Goal: Transaction & Acquisition: Purchase product/service

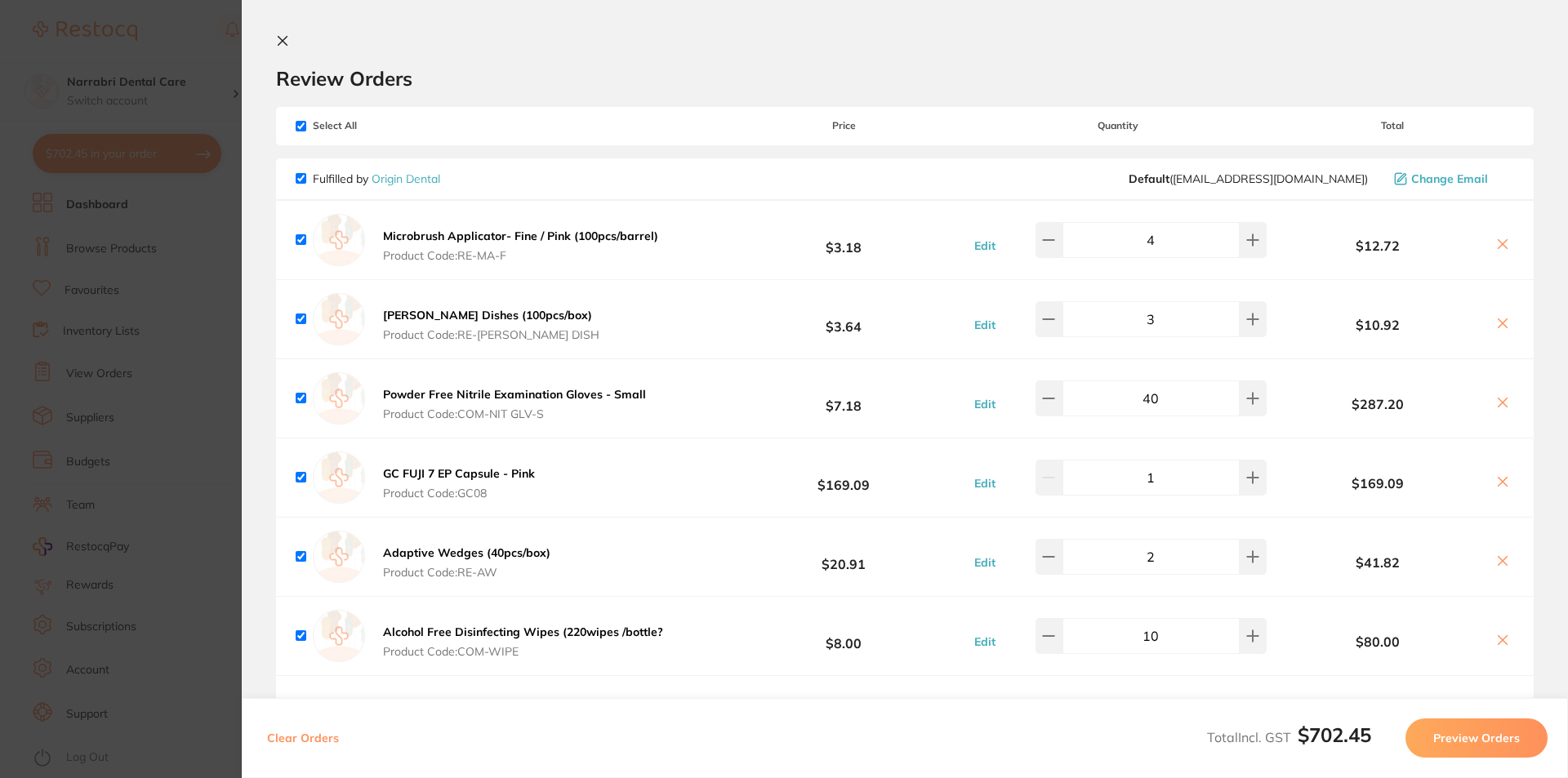
scroll to position [1, 0]
click at [283, 39] on icon at bounding box center [282, 40] width 13 height 13
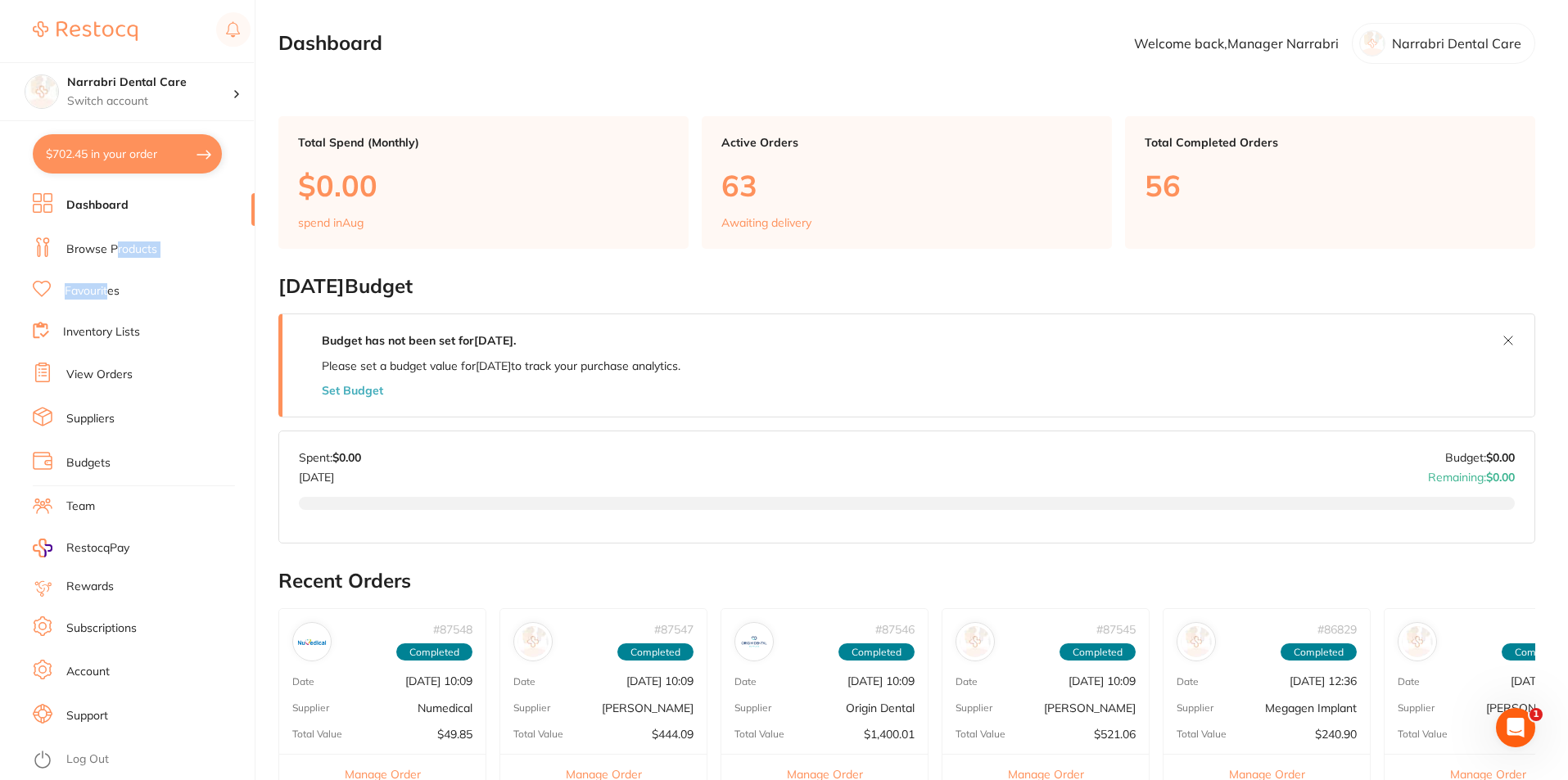
drag, startPoint x: 108, startPoint y: 289, endPoint x: 119, endPoint y: 254, distance: 36.7
click at [119, 254] on ul "Dashboard Browse Products Favourites Inventory Lists View Orders Suppliers Budg…" at bounding box center [144, 487] width 221 height 587
click at [119, 254] on link "Browse Products" at bounding box center [111, 249] width 91 height 16
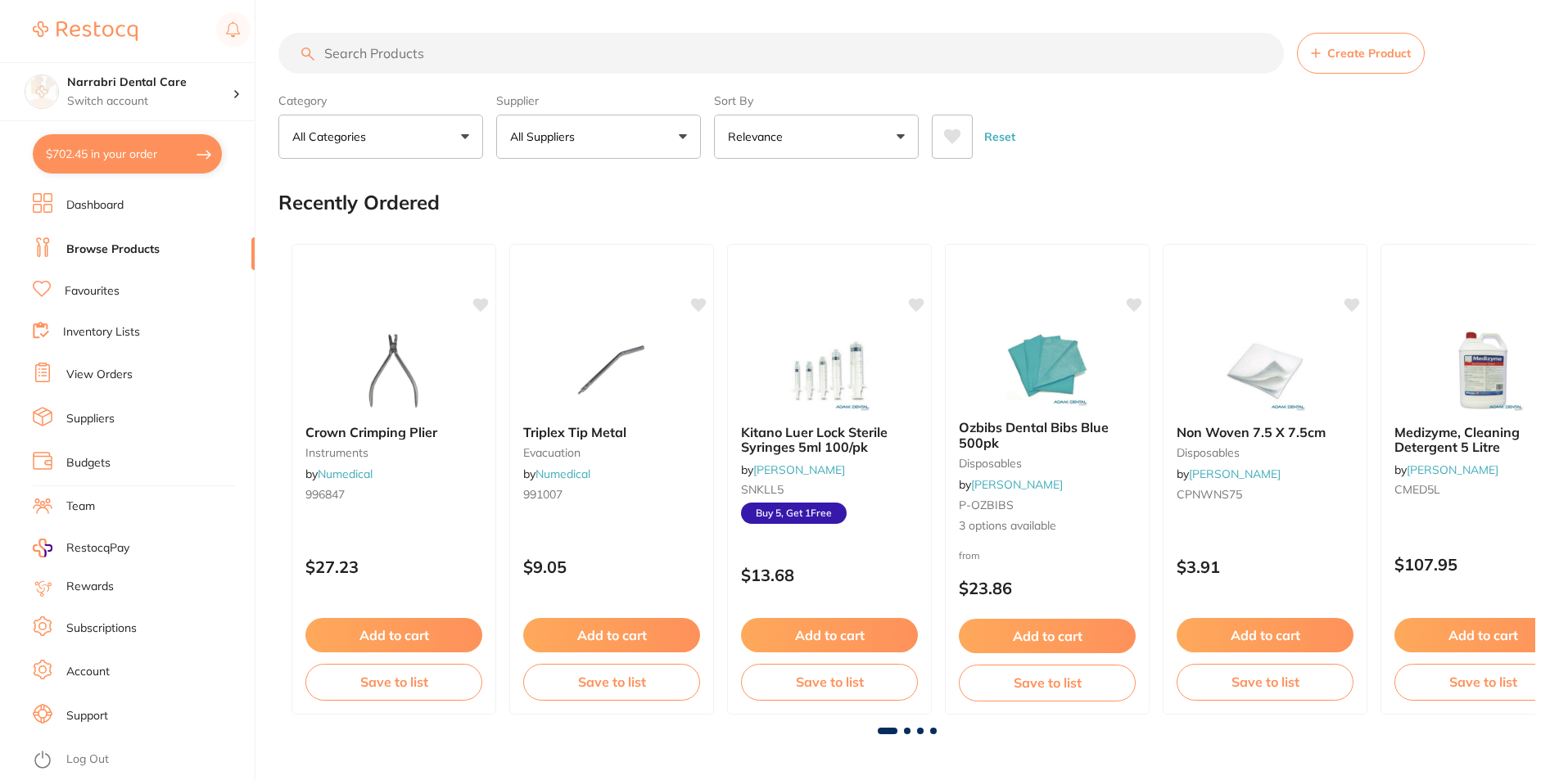
click at [367, 53] on input "search" at bounding box center [781, 53] width 1005 height 41
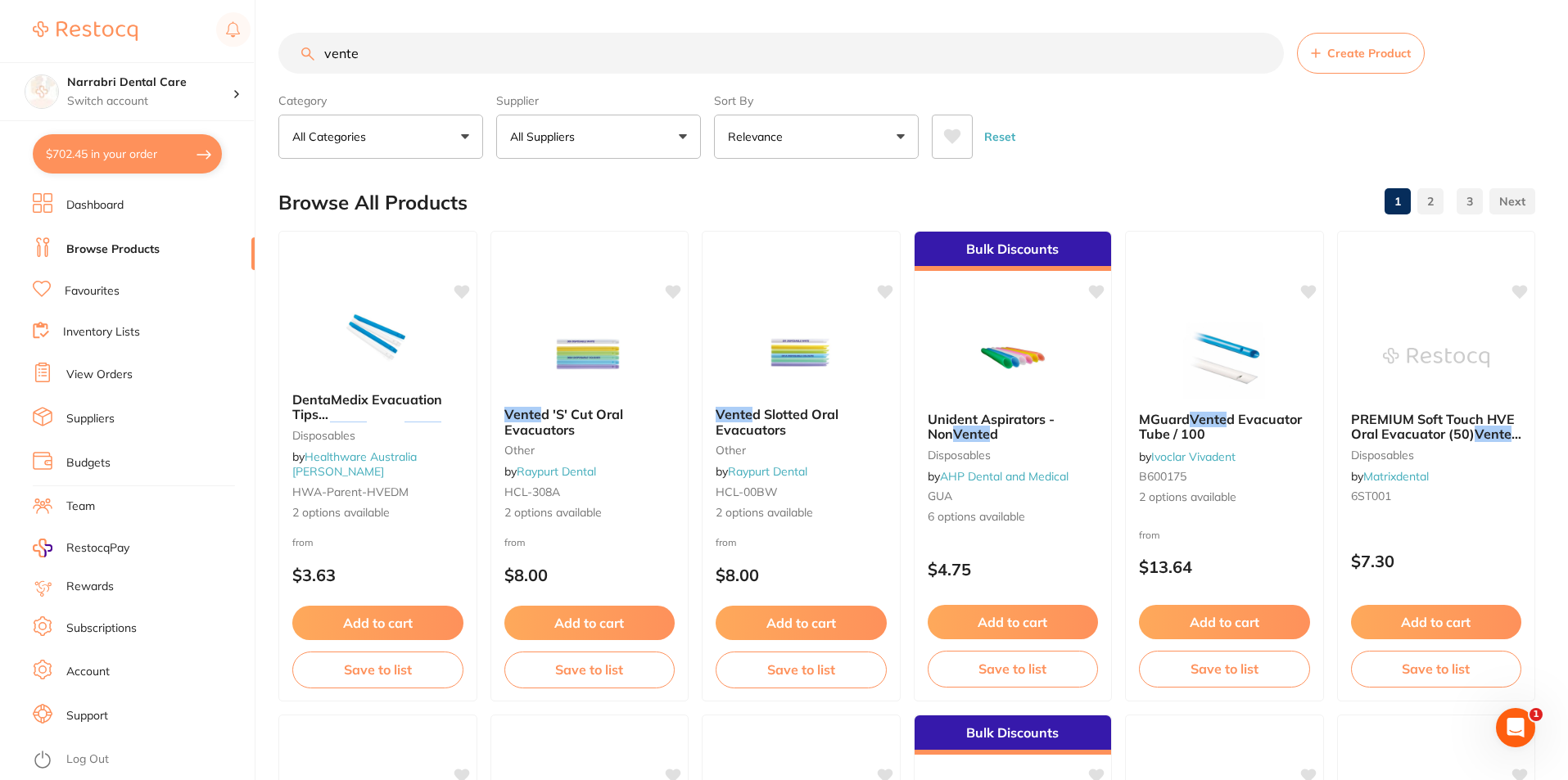
drag, startPoint x: 413, startPoint y: 58, endPoint x: 146, endPoint y: 60, distance: 267.0
click at [146, 60] on div "$702.45 Narrabri Dental Care Switch account Narrabri Dental Care Experteeth Den…" at bounding box center [784, 390] width 1568 height 780
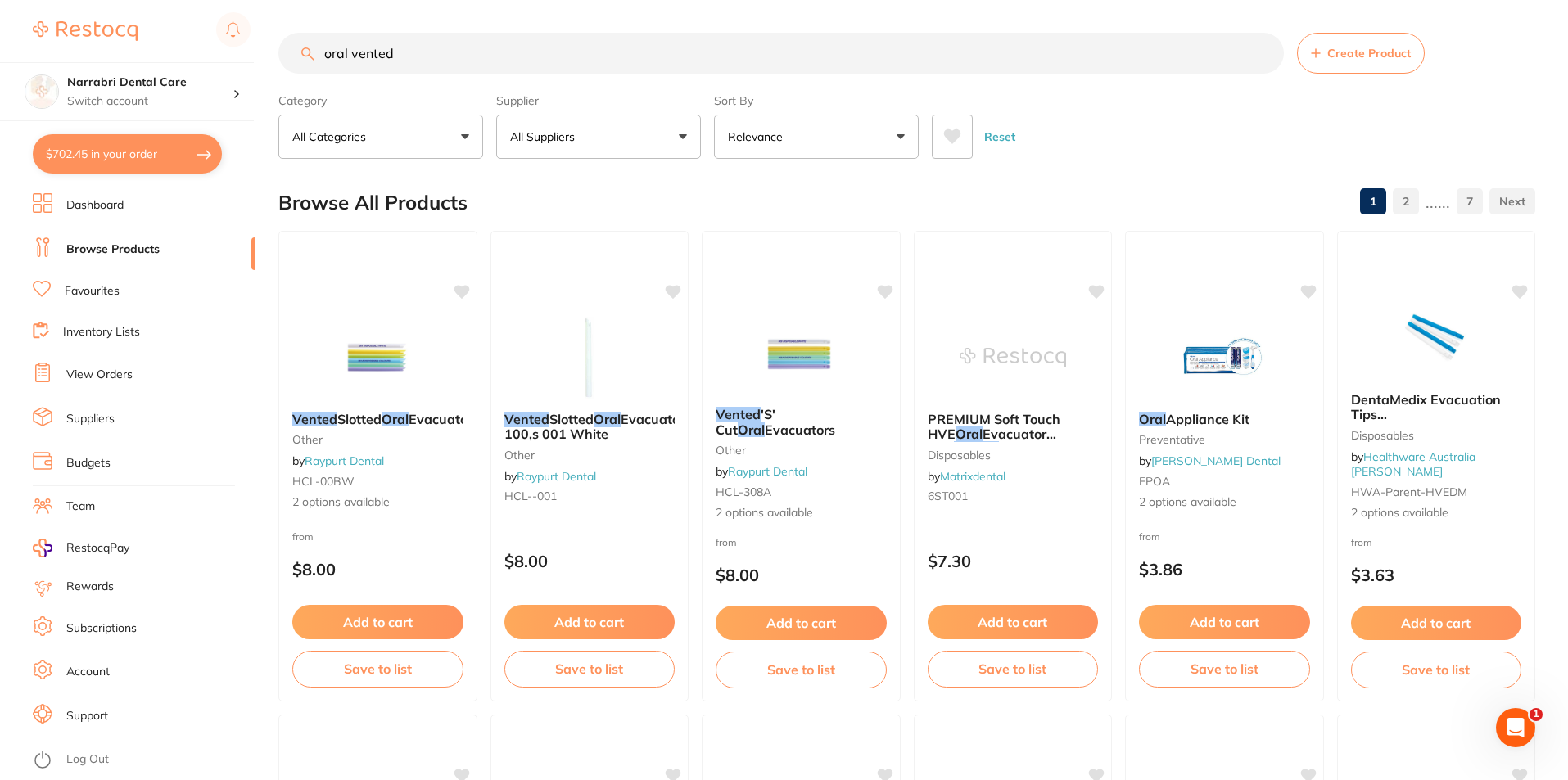
type input "oral vented"
click at [574, 138] on p "All Suppliers" at bounding box center [545, 137] width 71 height 16
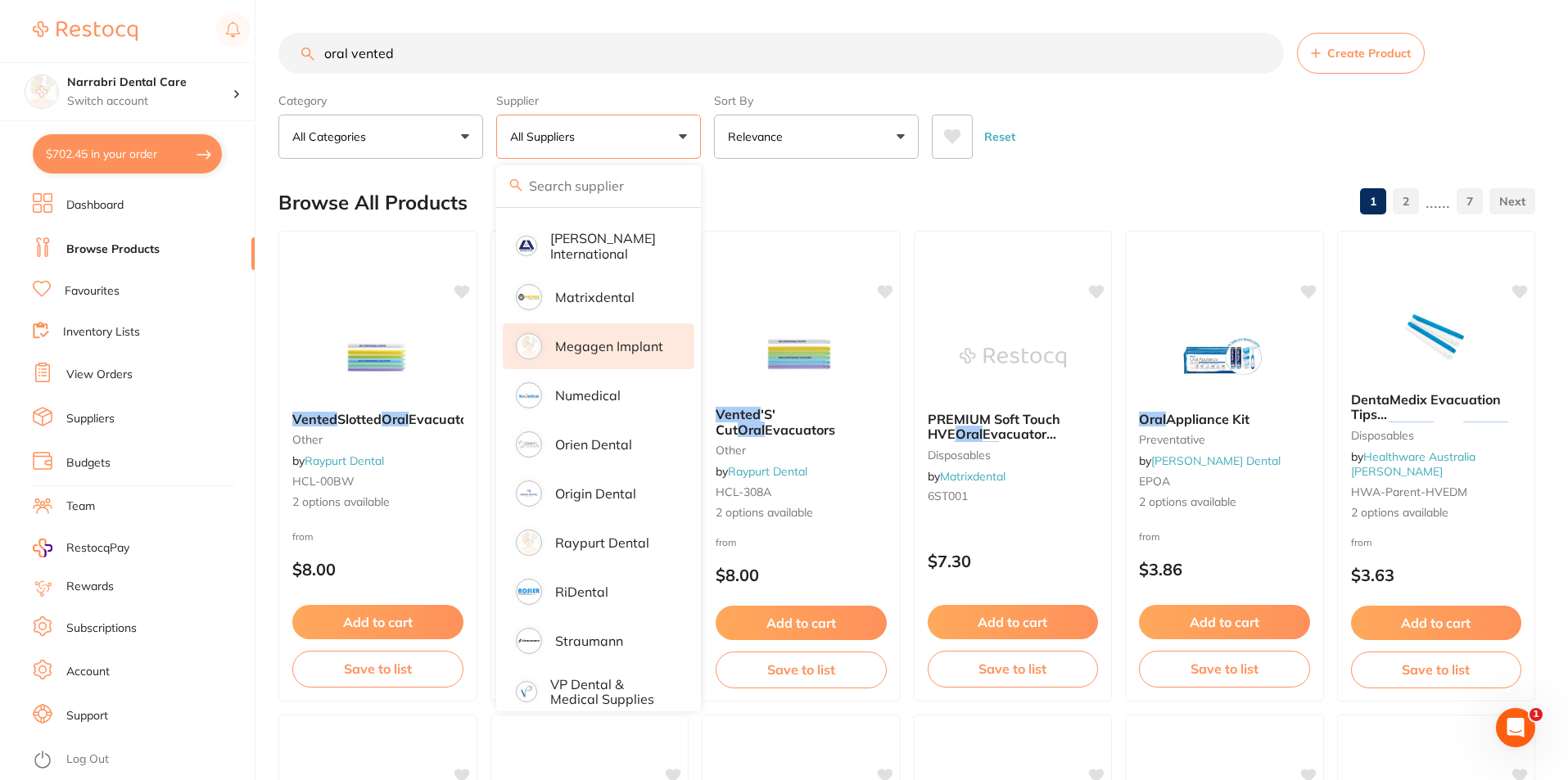
scroll to position [863, 0]
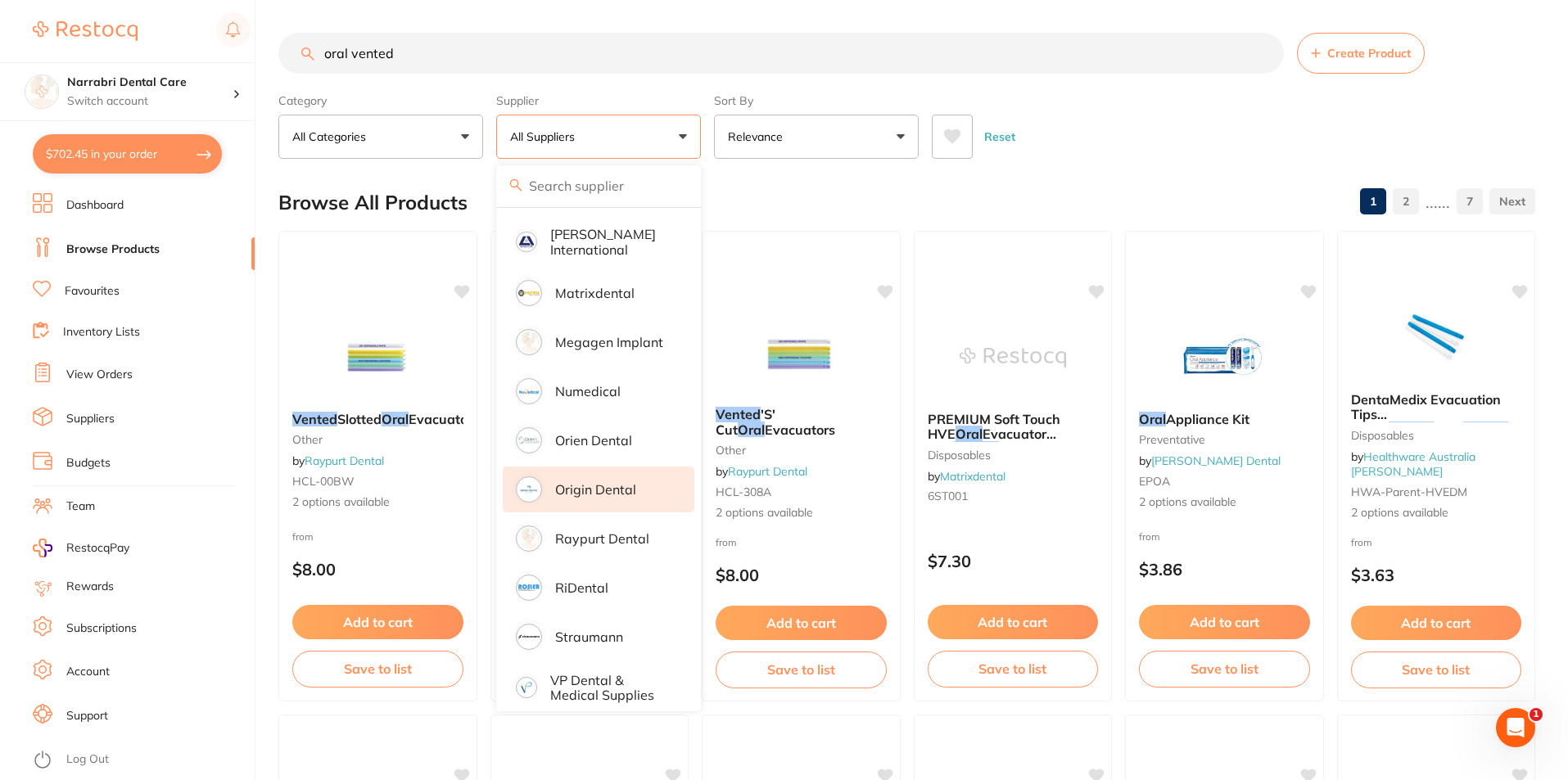
click at [575, 483] on p "Origin Dental" at bounding box center [595, 490] width 81 height 15
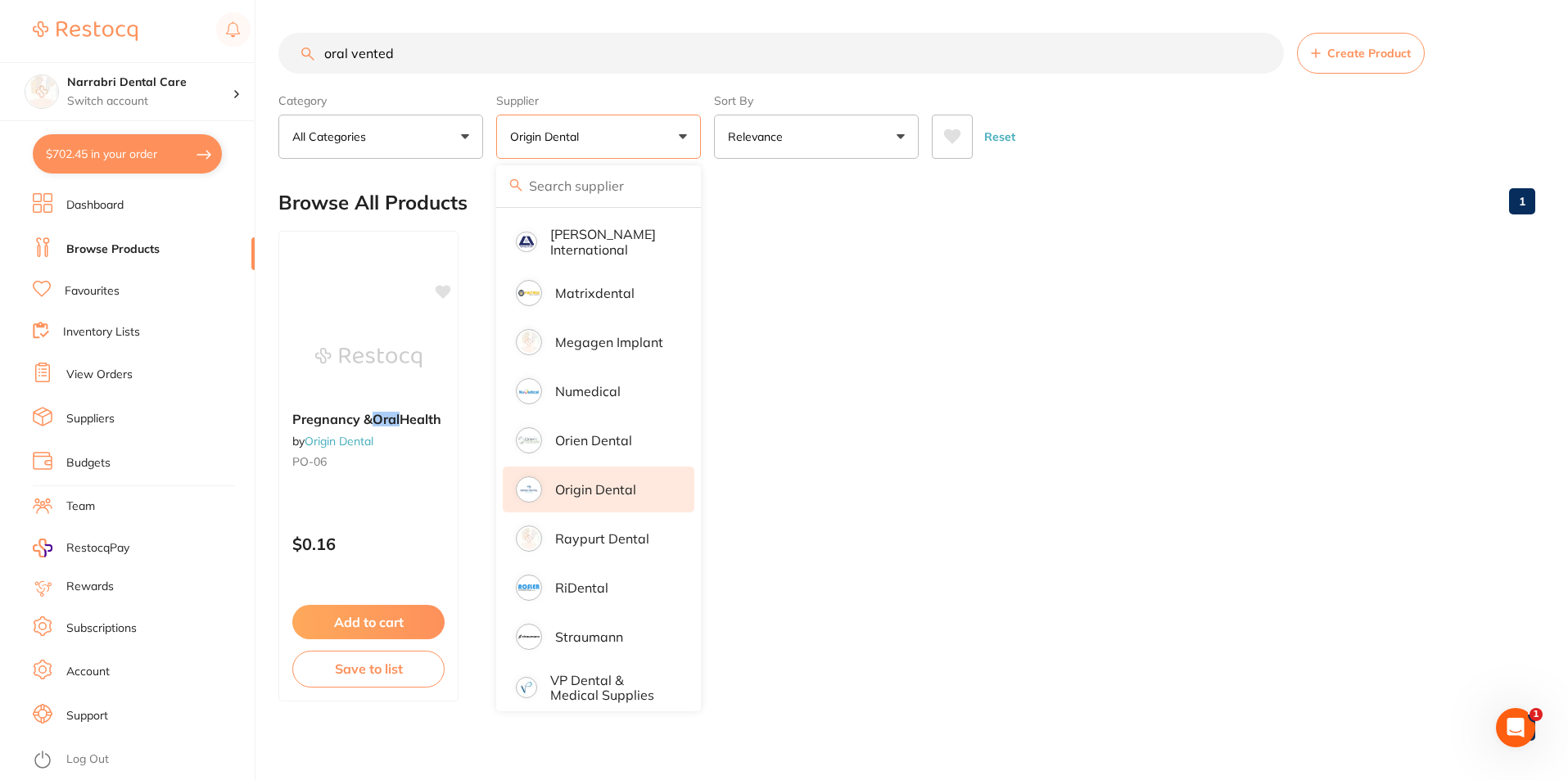
scroll to position [0, 0]
click at [1315, 538] on ul "Pregnancy & Oral Health by Origin Dental PO-06 $0.16 Add to cart Save to list" at bounding box center [907, 467] width 1257 height 471
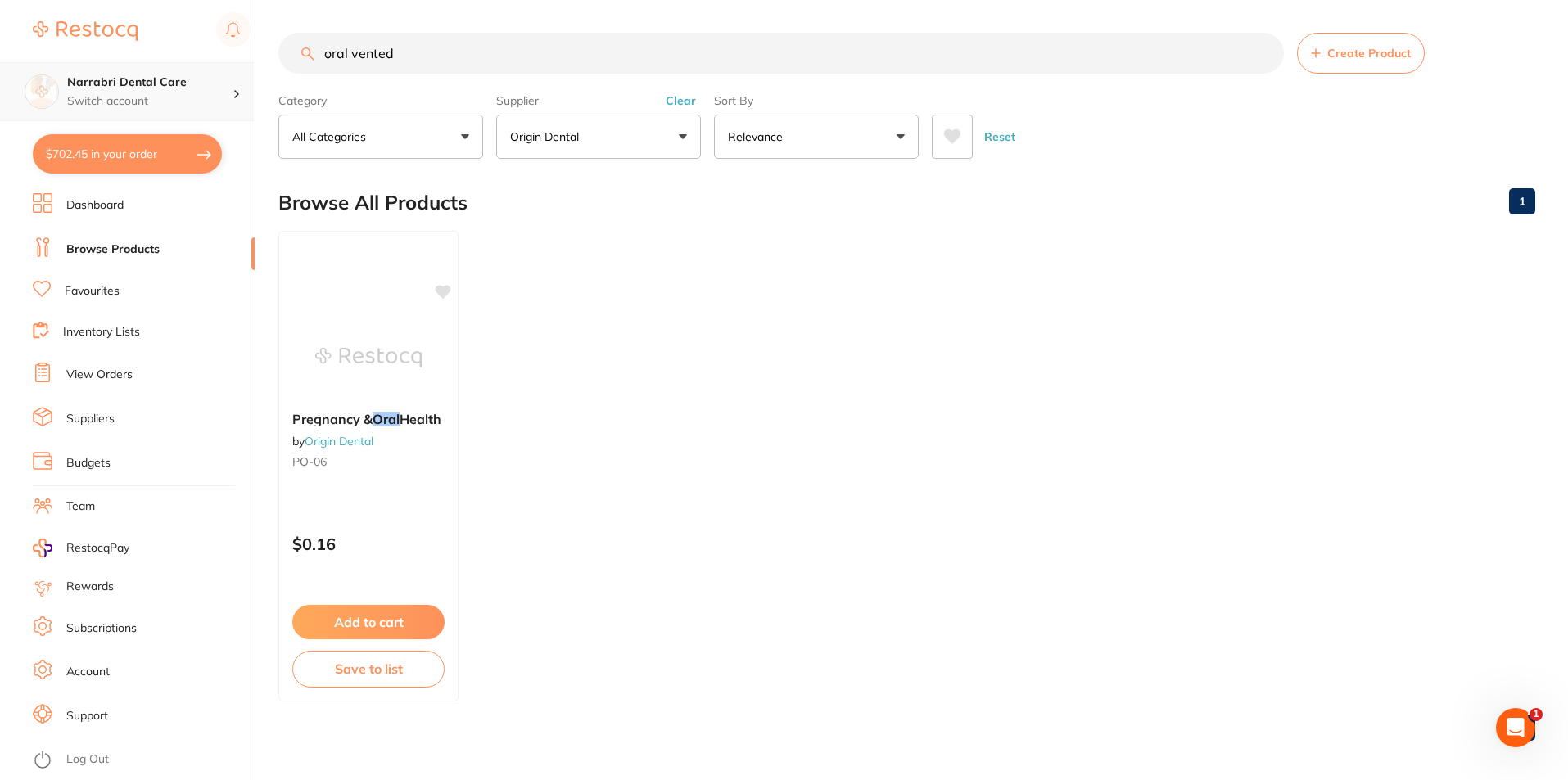
scroll to position [1, 0]
drag, startPoint x: 493, startPoint y: 57, endPoint x: 108, endPoint y: 71, distance: 385.3
click at [150, 69] on div "$702.45 Narrabri Dental Care Switch account Narrabri Dental Care Experteeth Den…" at bounding box center [784, 390] width 1568 height 780
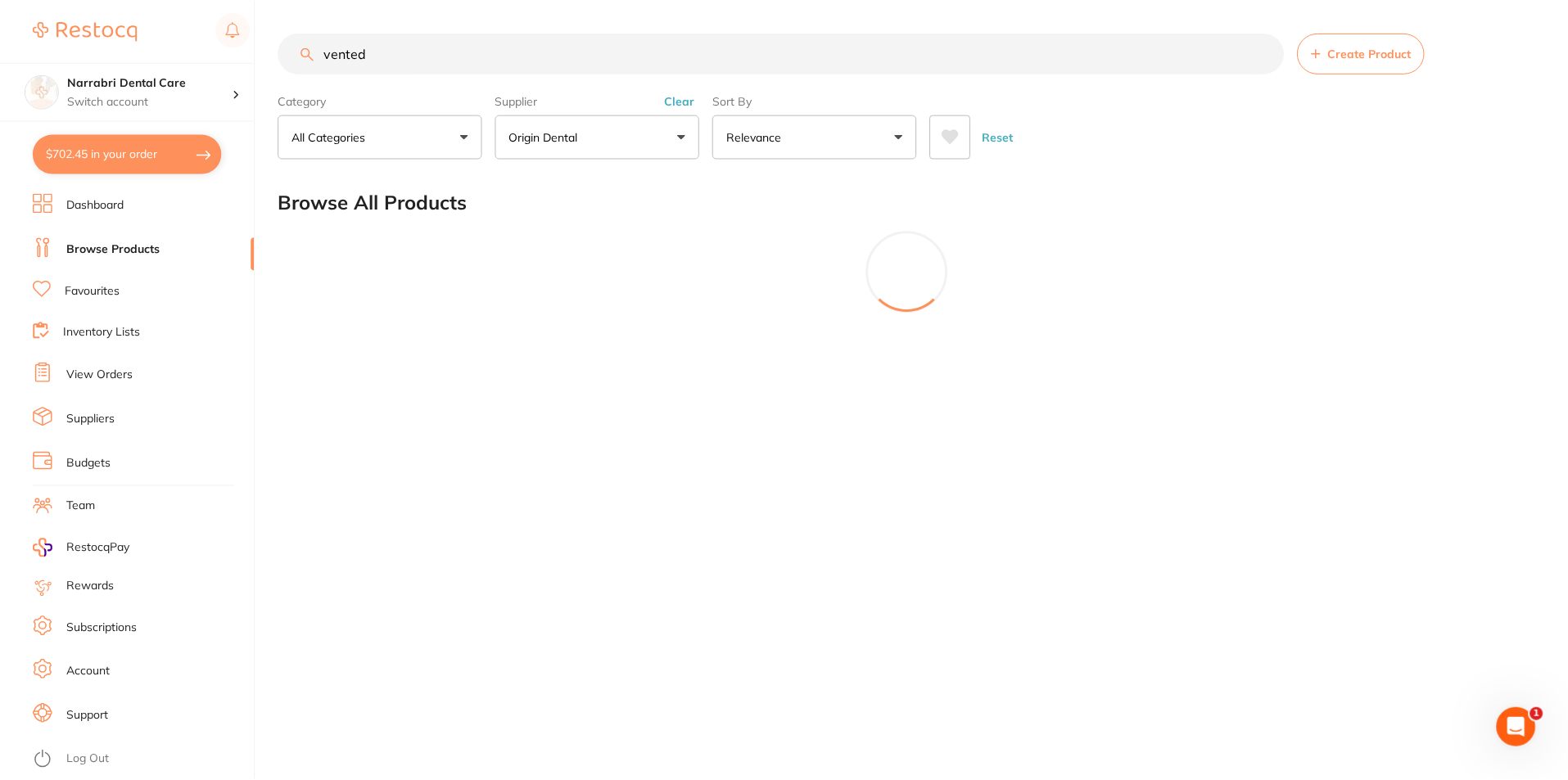
scroll to position [314, 0]
type input "vented"
drag, startPoint x: 421, startPoint y: 50, endPoint x: 0, endPoint y: 59, distance: 421.1
click at [0, 59] on div "$702.45 Narrabri Dental Care Switch account Narrabri Dental Care Experteeth Den…" at bounding box center [786, 390] width 1572 height 780
click at [594, 122] on button "Origin Dental" at bounding box center [597, 137] width 204 height 44
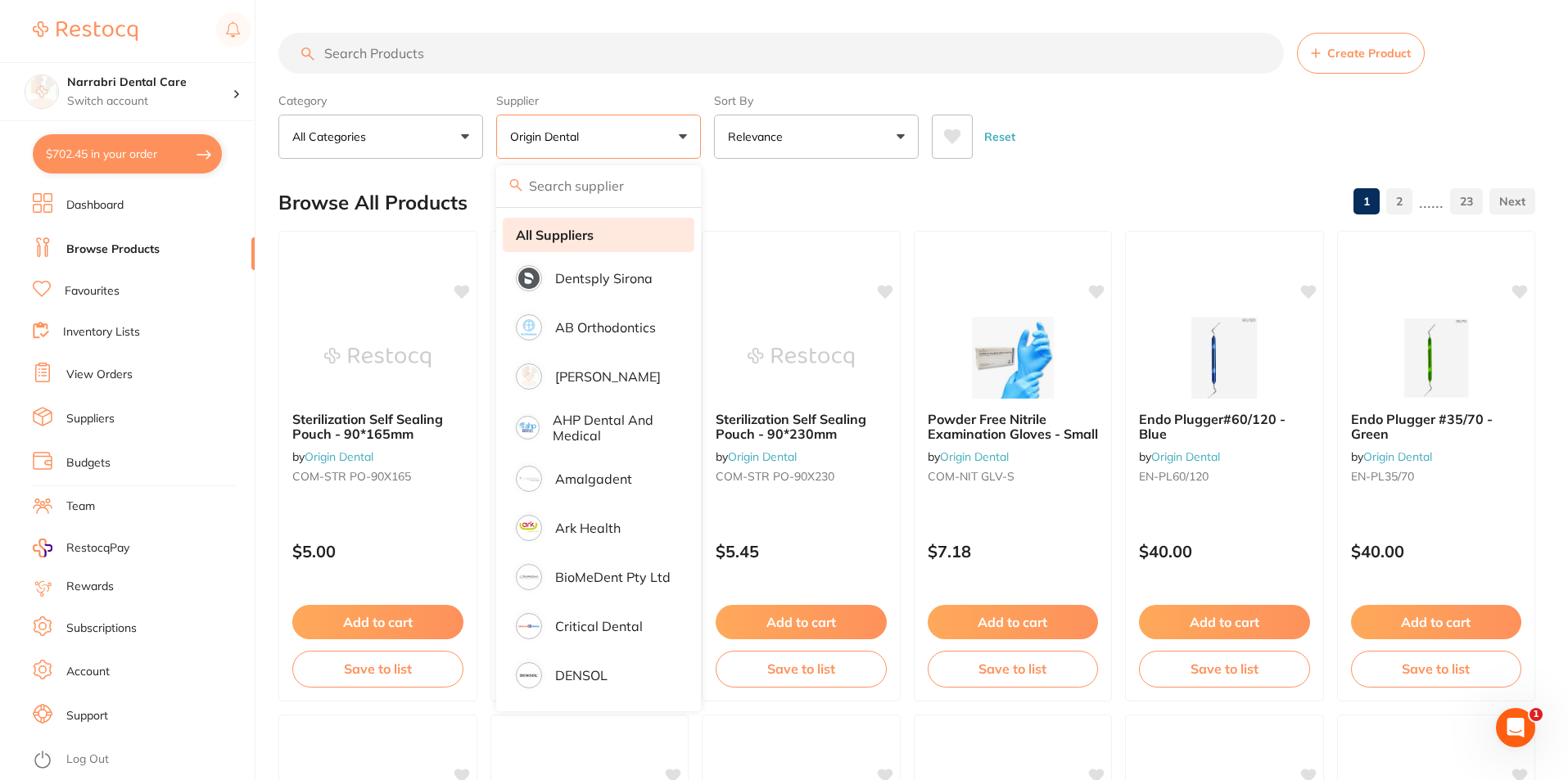
scroll to position [0, 0]
click at [581, 244] on li "All Suppliers" at bounding box center [598, 234] width 192 height 34
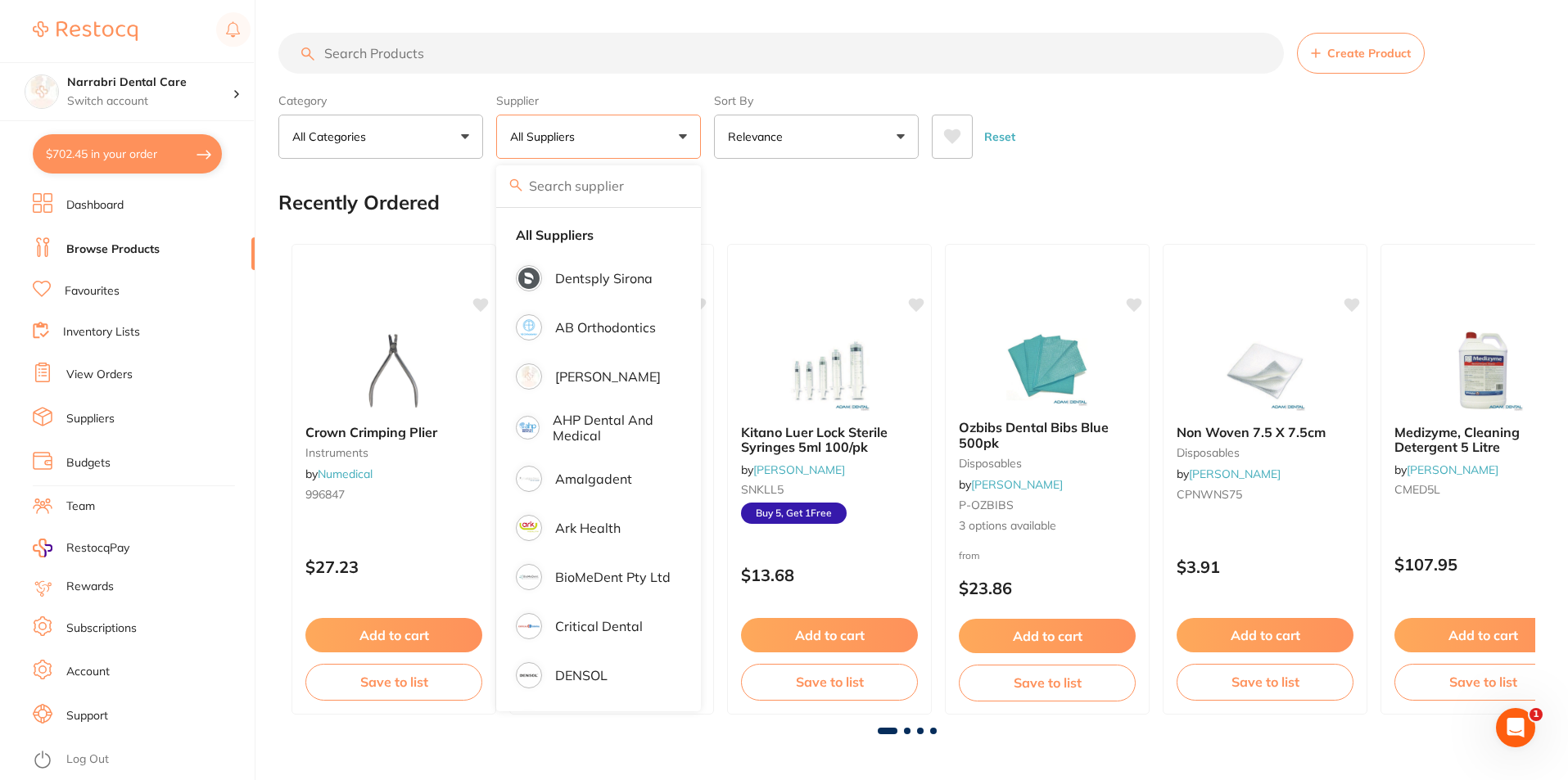
click at [484, 62] on input "search" at bounding box center [781, 53] width 1005 height 41
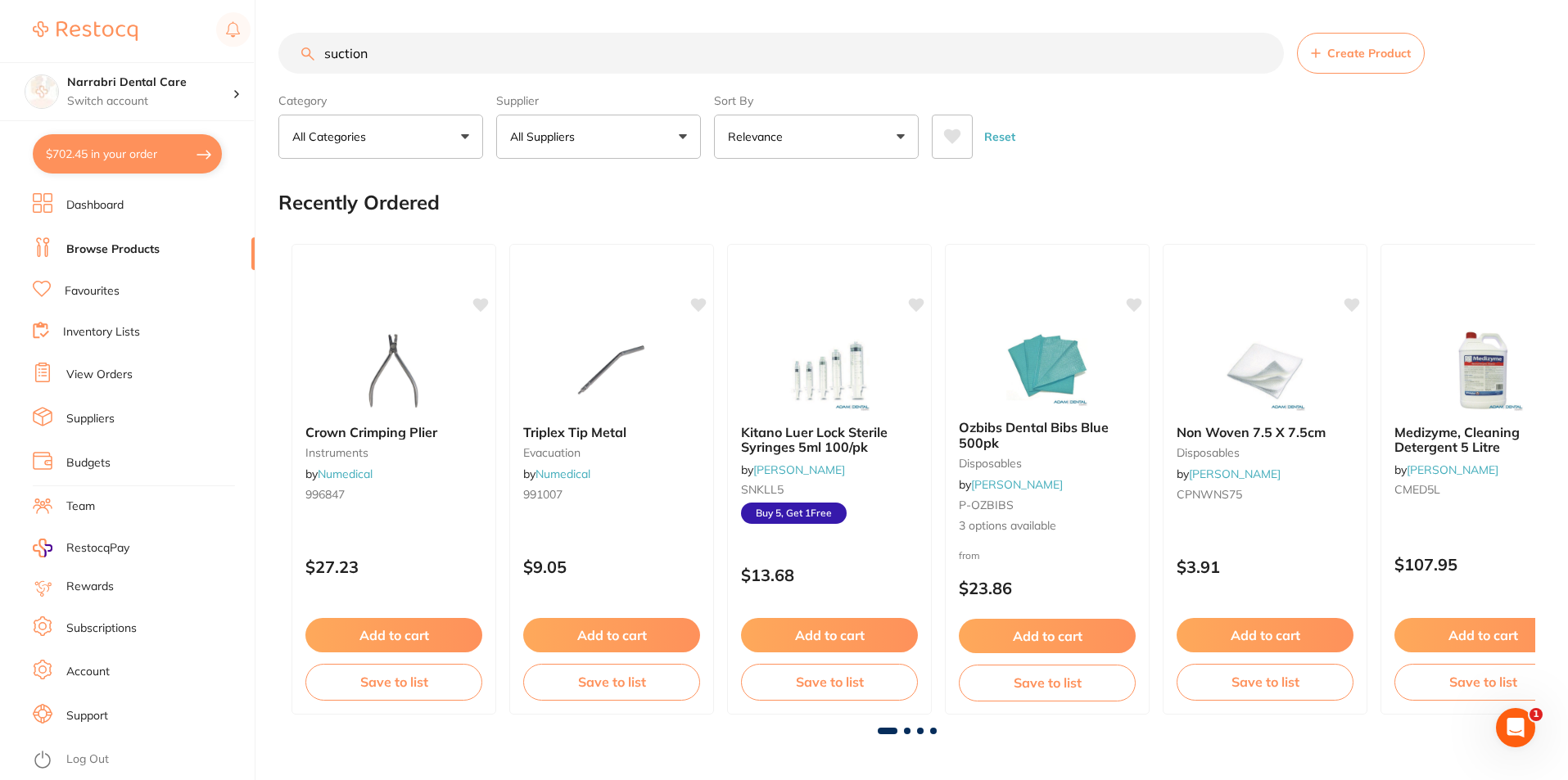
type input "suction"
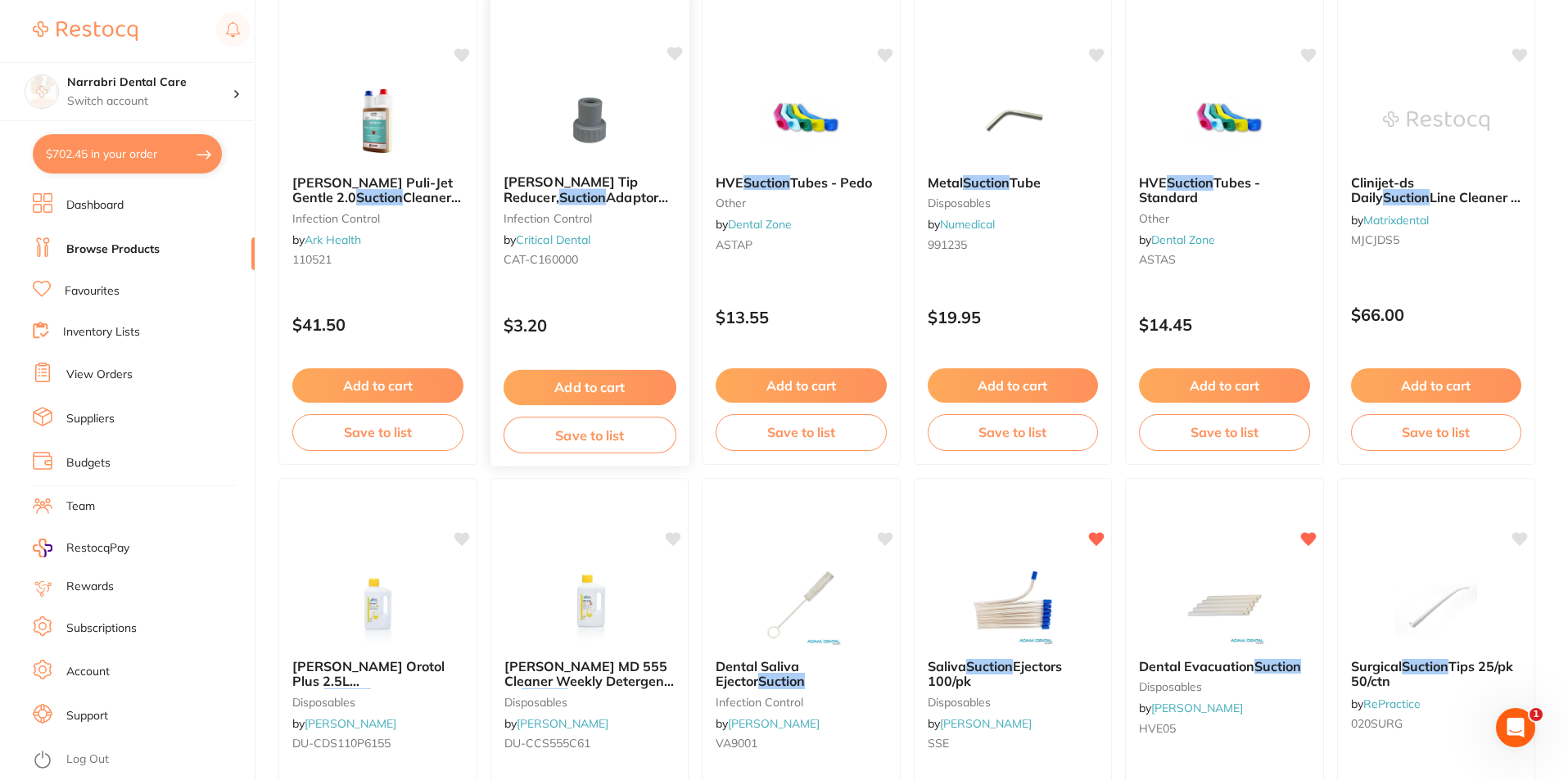
scroll to position [1311, 0]
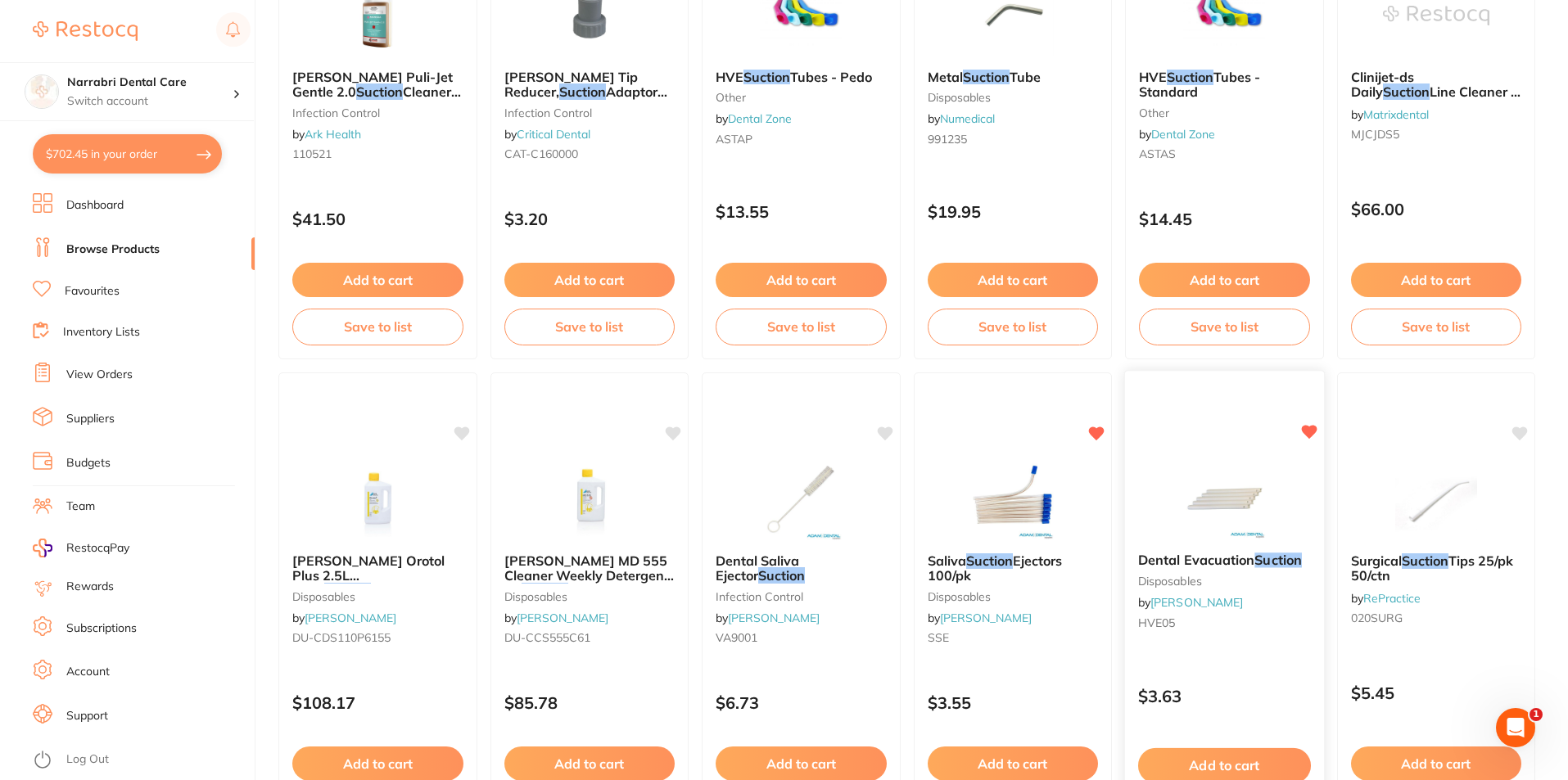
click at [1251, 502] on img at bounding box center [1225, 498] width 108 height 83
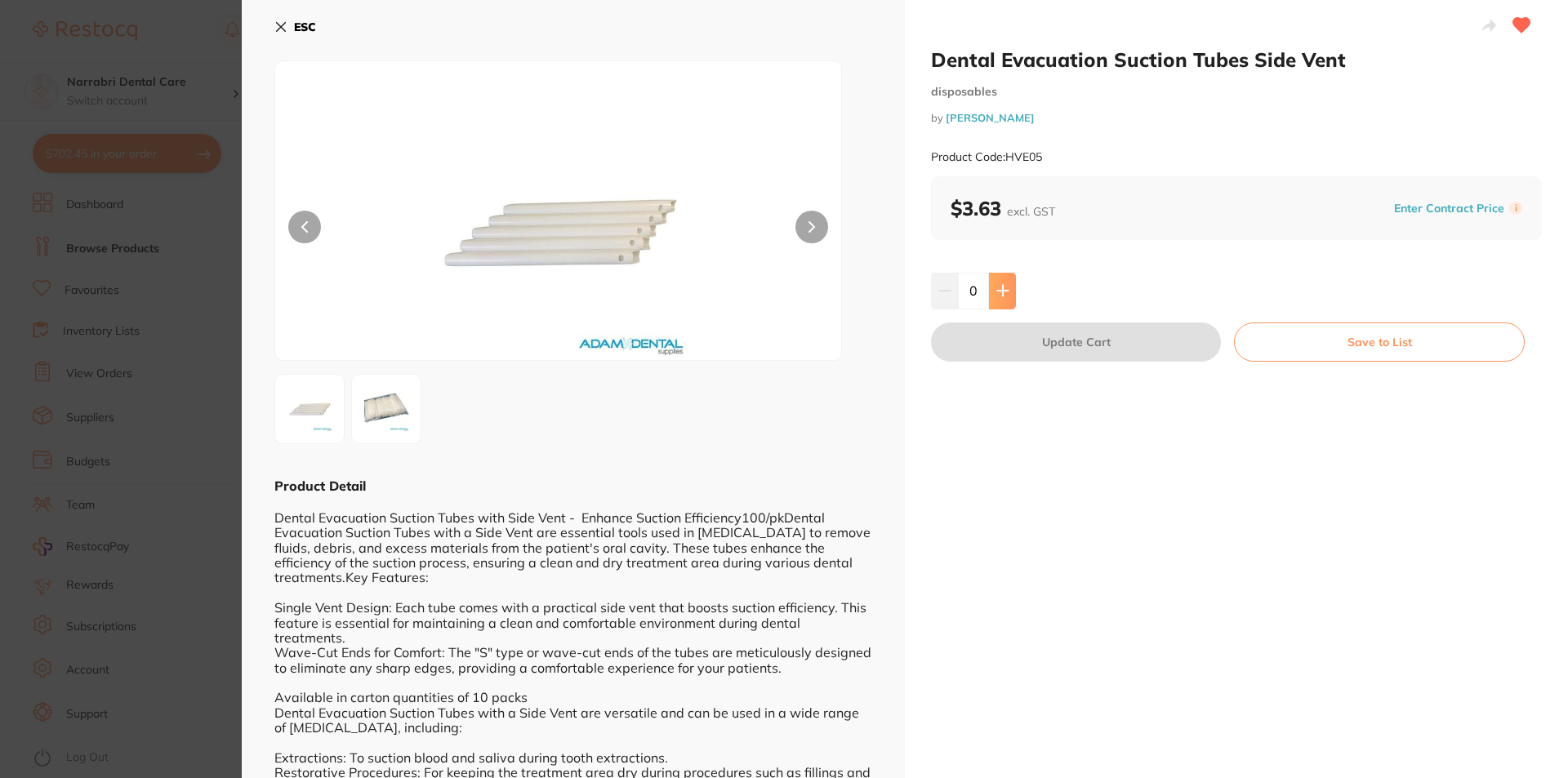
click at [1001, 285] on button at bounding box center [1002, 291] width 27 height 36
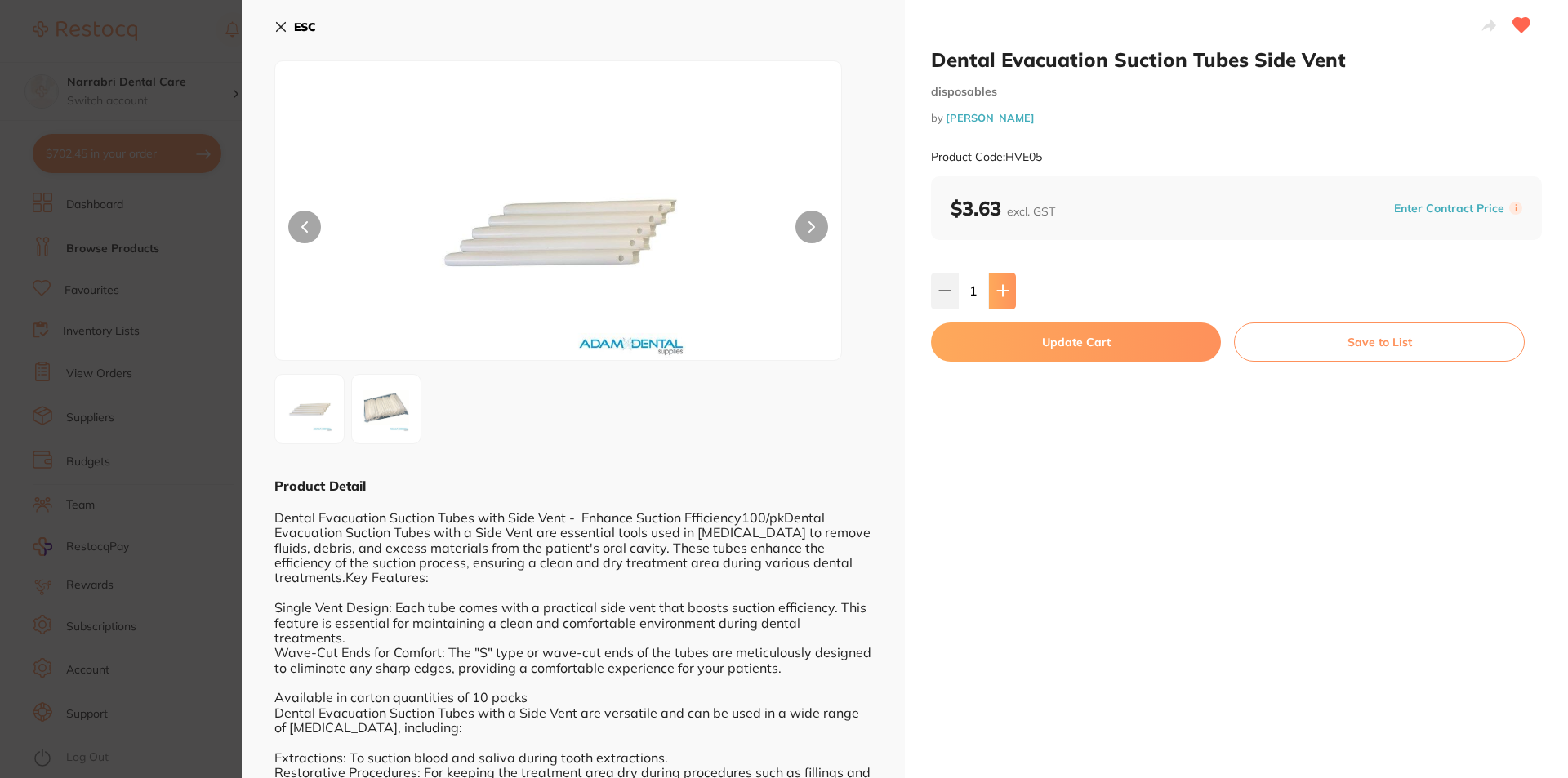
click at [1000, 285] on icon at bounding box center [1003, 291] width 13 height 13
click at [1001, 283] on button at bounding box center [1002, 291] width 27 height 36
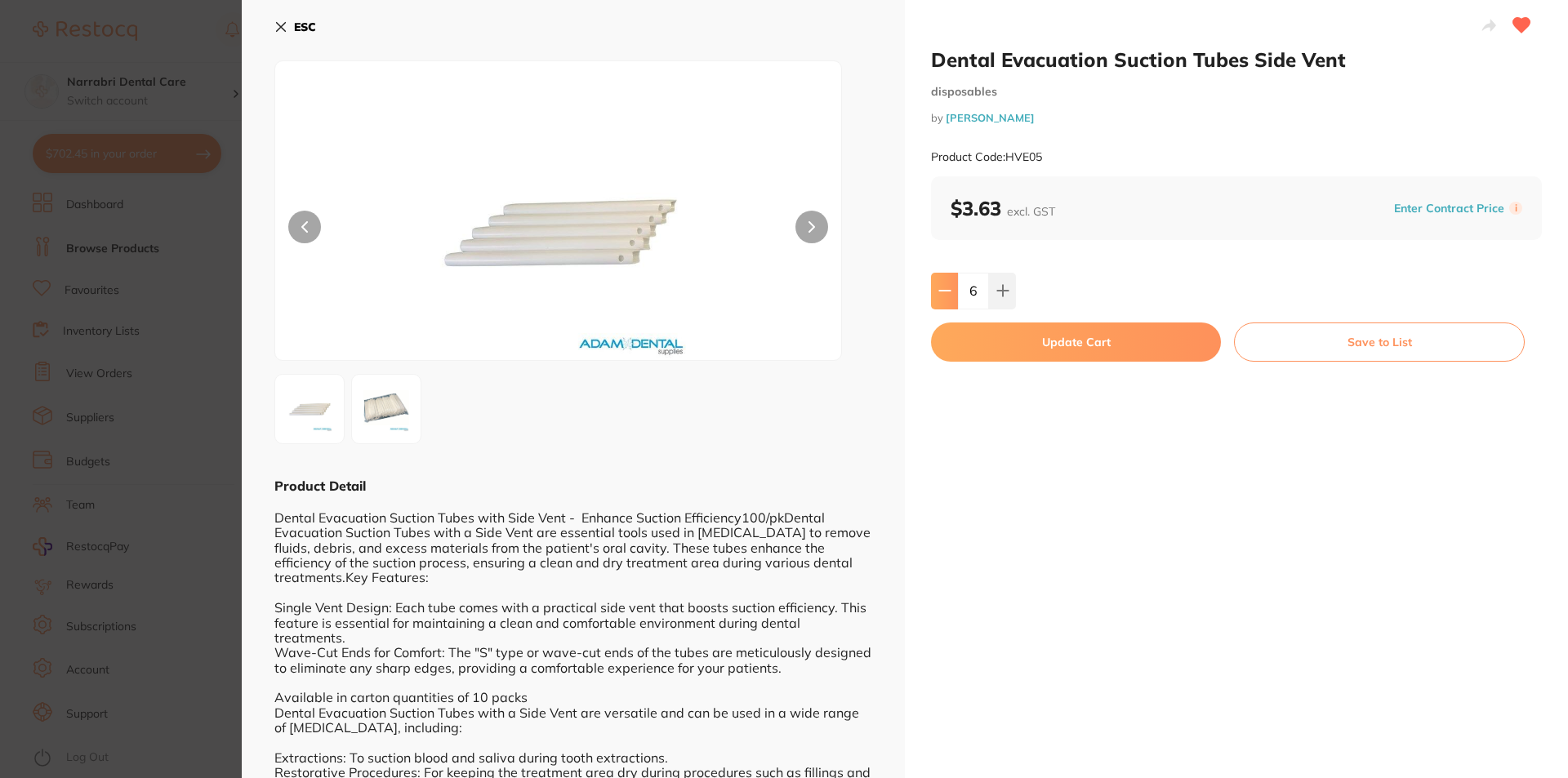
click at [935, 283] on button at bounding box center [944, 291] width 27 height 36
type input "5"
click at [1004, 350] on button "Update Cart" at bounding box center [1076, 341] width 290 height 39
checkbox input "false"
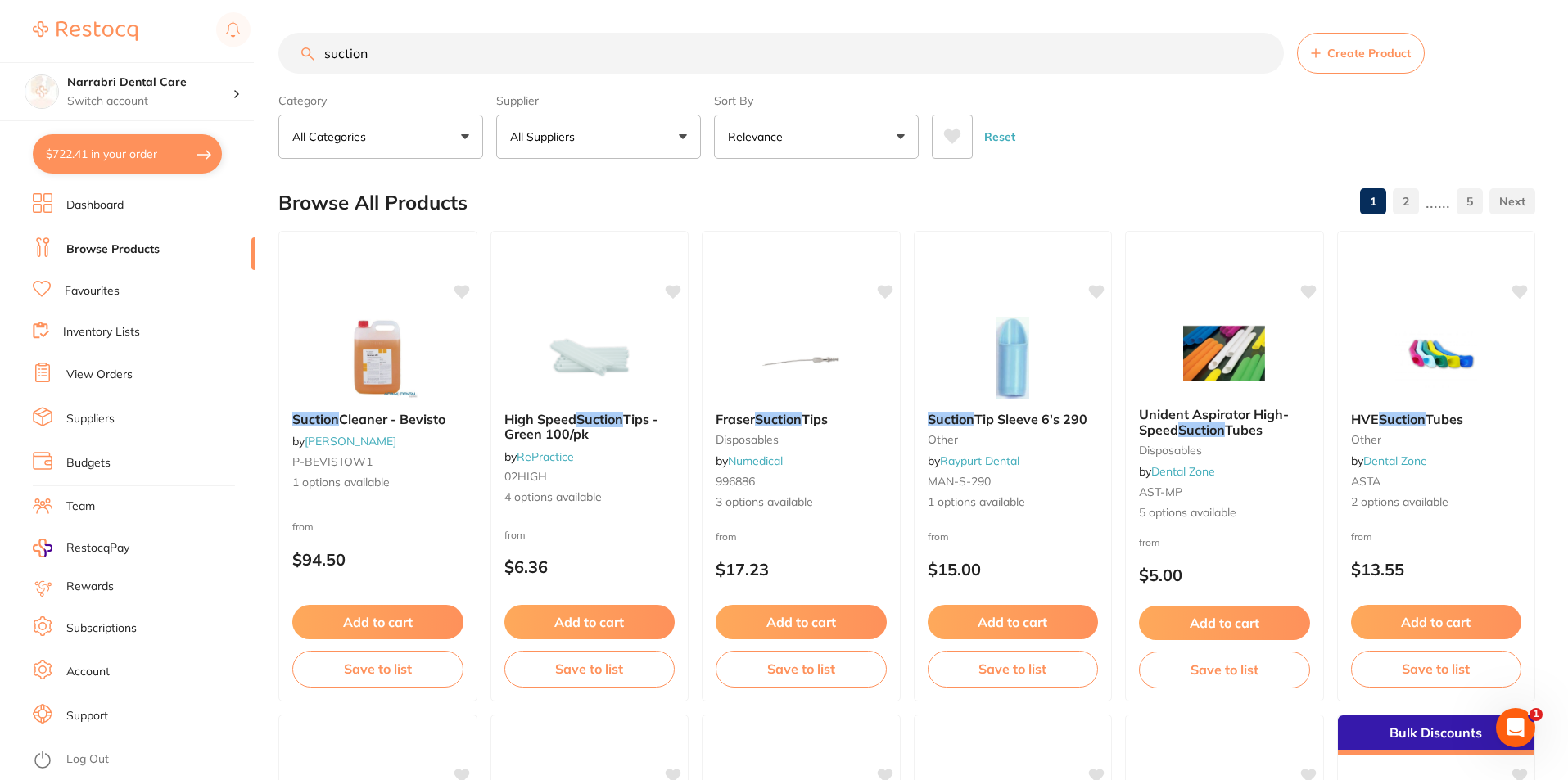
drag, startPoint x: 466, startPoint y: 46, endPoint x: 0, endPoint y: -5, distance: 468.8
click at [0, 0] on html "$722.41 Narrabri Dental Care Switch account Narrabri Dental Care Experteeth Den…" at bounding box center [784, 390] width 1568 height 780
type input "Fuji pink"
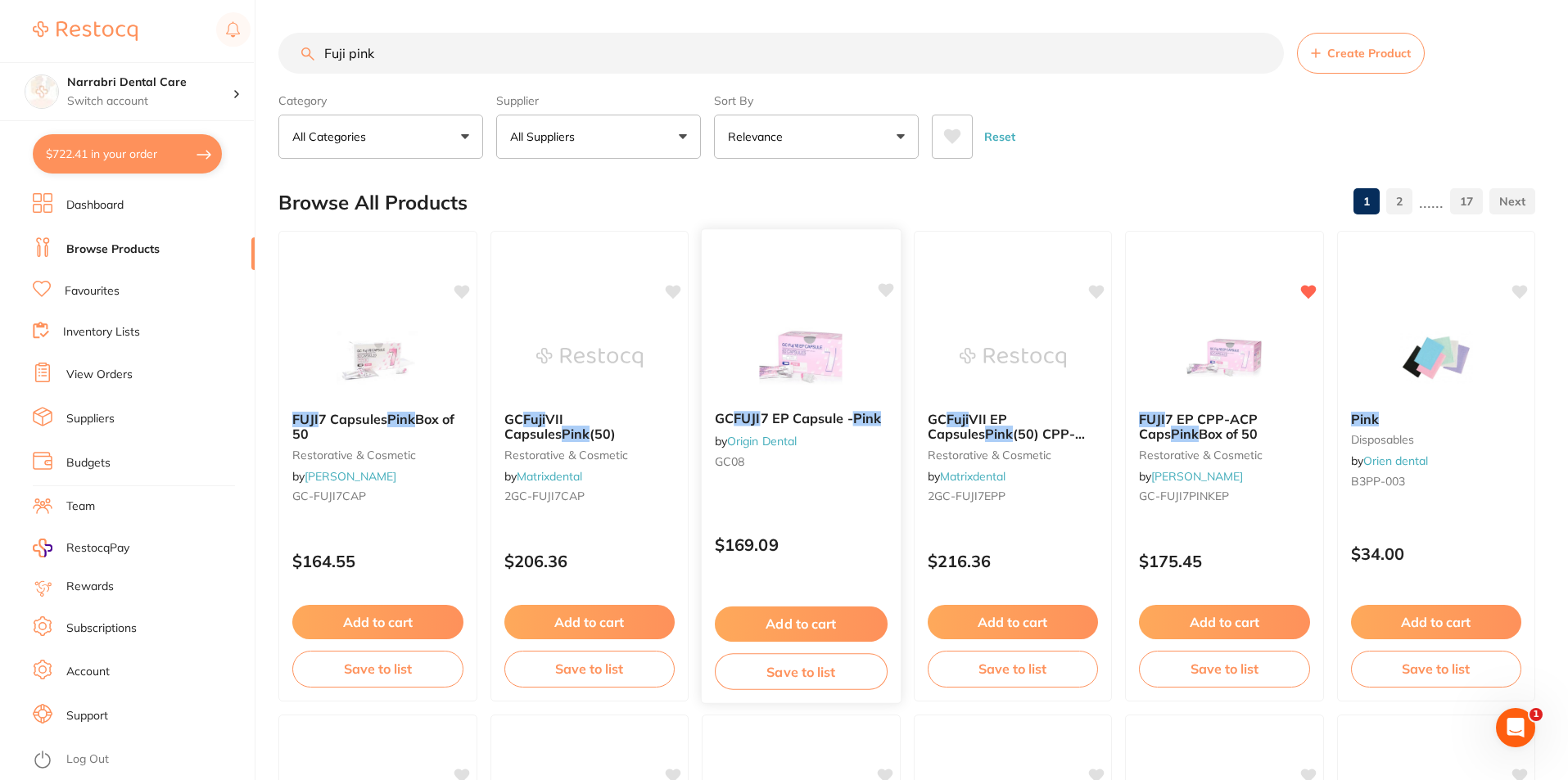
click at [826, 357] on img at bounding box center [802, 356] width 108 height 83
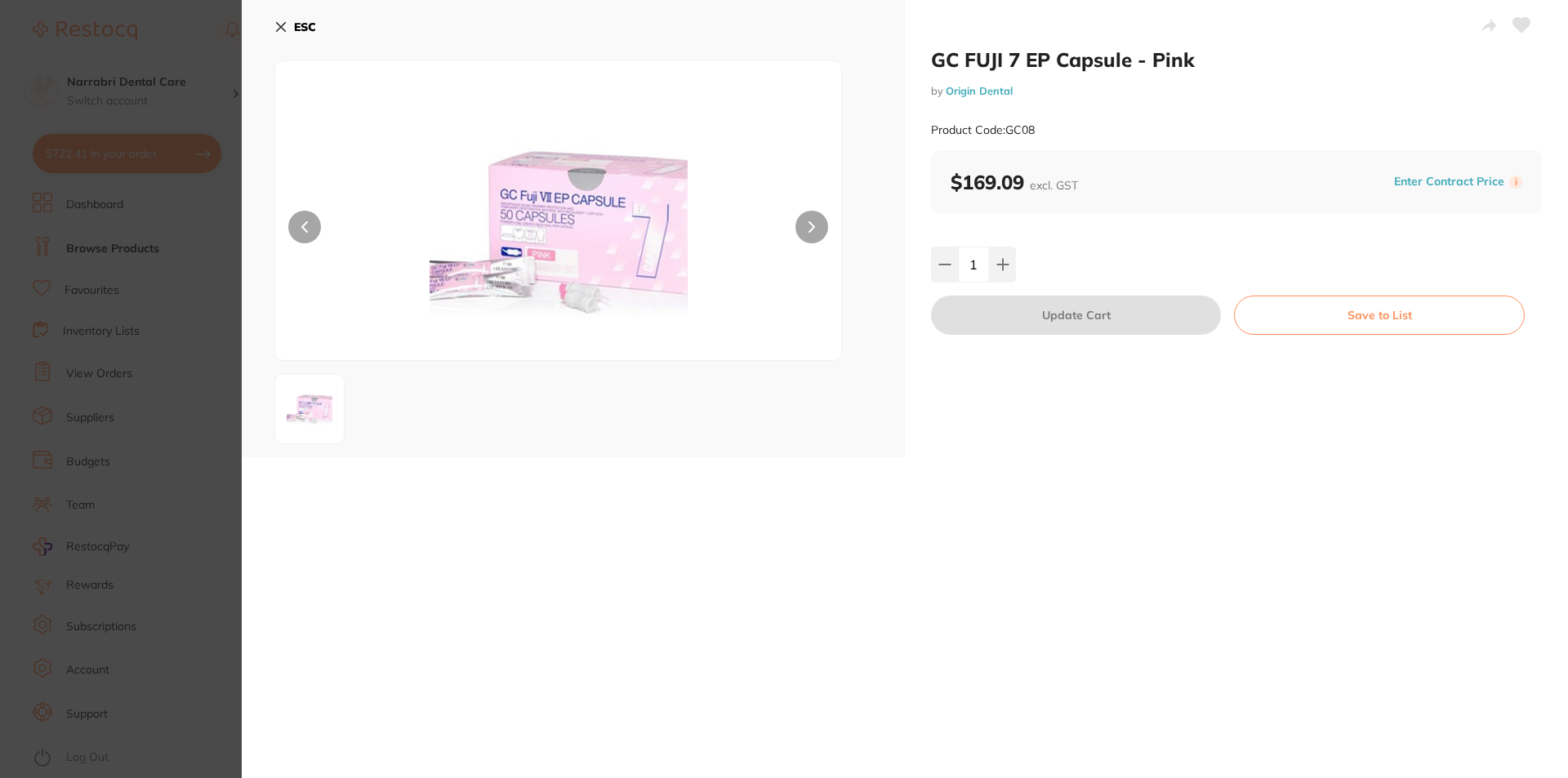
click at [983, 257] on input "1" at bounding box center [973, 265] width 31 height 36
click at [1000, 265] on icon at bounding box center [1002, 264] width 11 height 11
type input "2"
click at [1024, 318] on button "Update Cart" at bounding box center [1076, 314] width 290 height 39
type input "2"
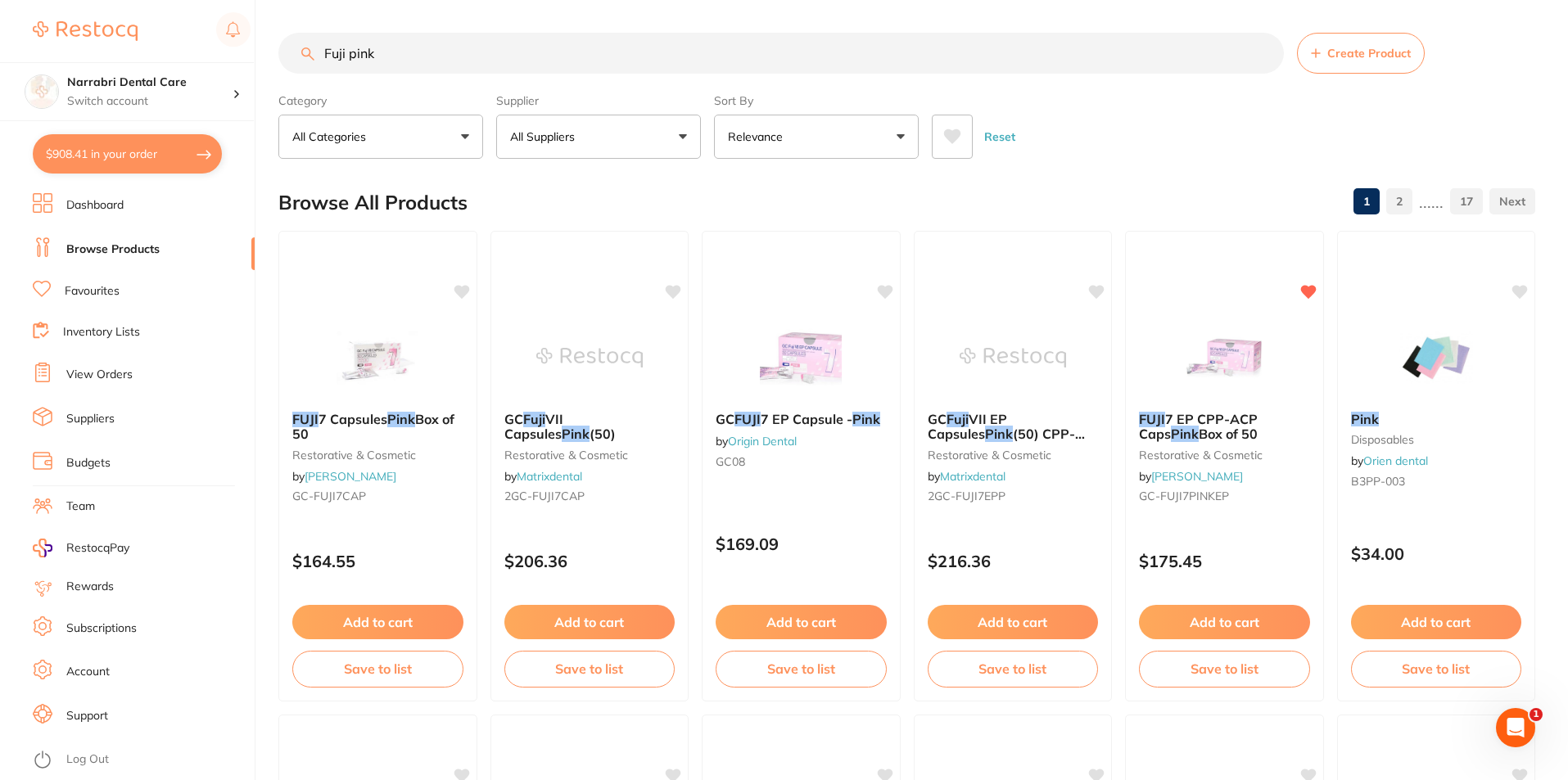
drag, startPoint x: 447, startPoint y: 62, endPoint x: 0, endPoint y: 47, distance: 447.3
click at [0, 45] on div "$908.41 Narrabri Dental Care Switch account Narrabri Dental Care Experteeth Den…" at bounding box center [784, 390] width 1568 height 780
type input "[PERSON_NAME] dishes"
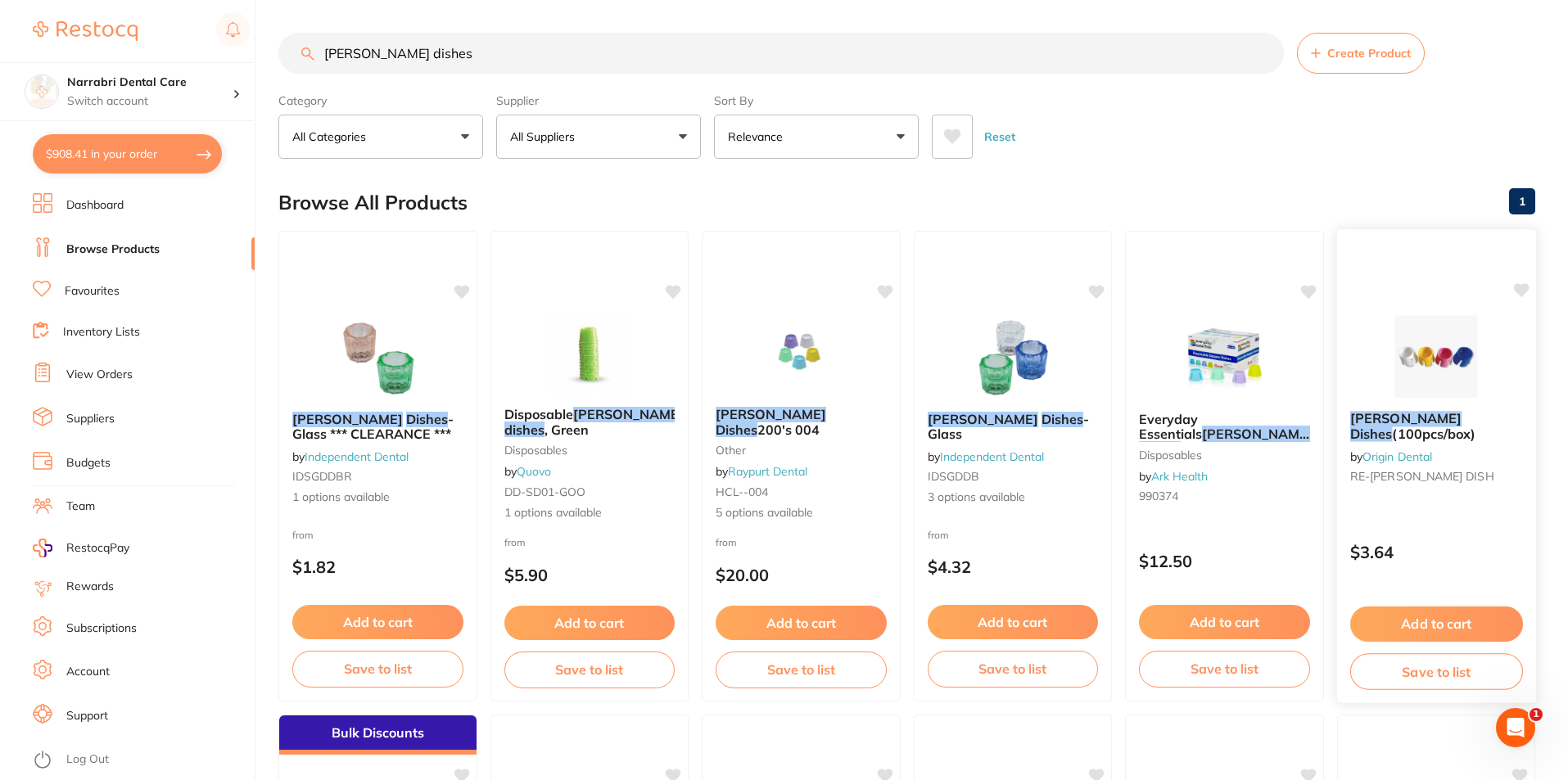
click at [1453, 394] on img at bounding box center [1436, 356] width 108 height 83
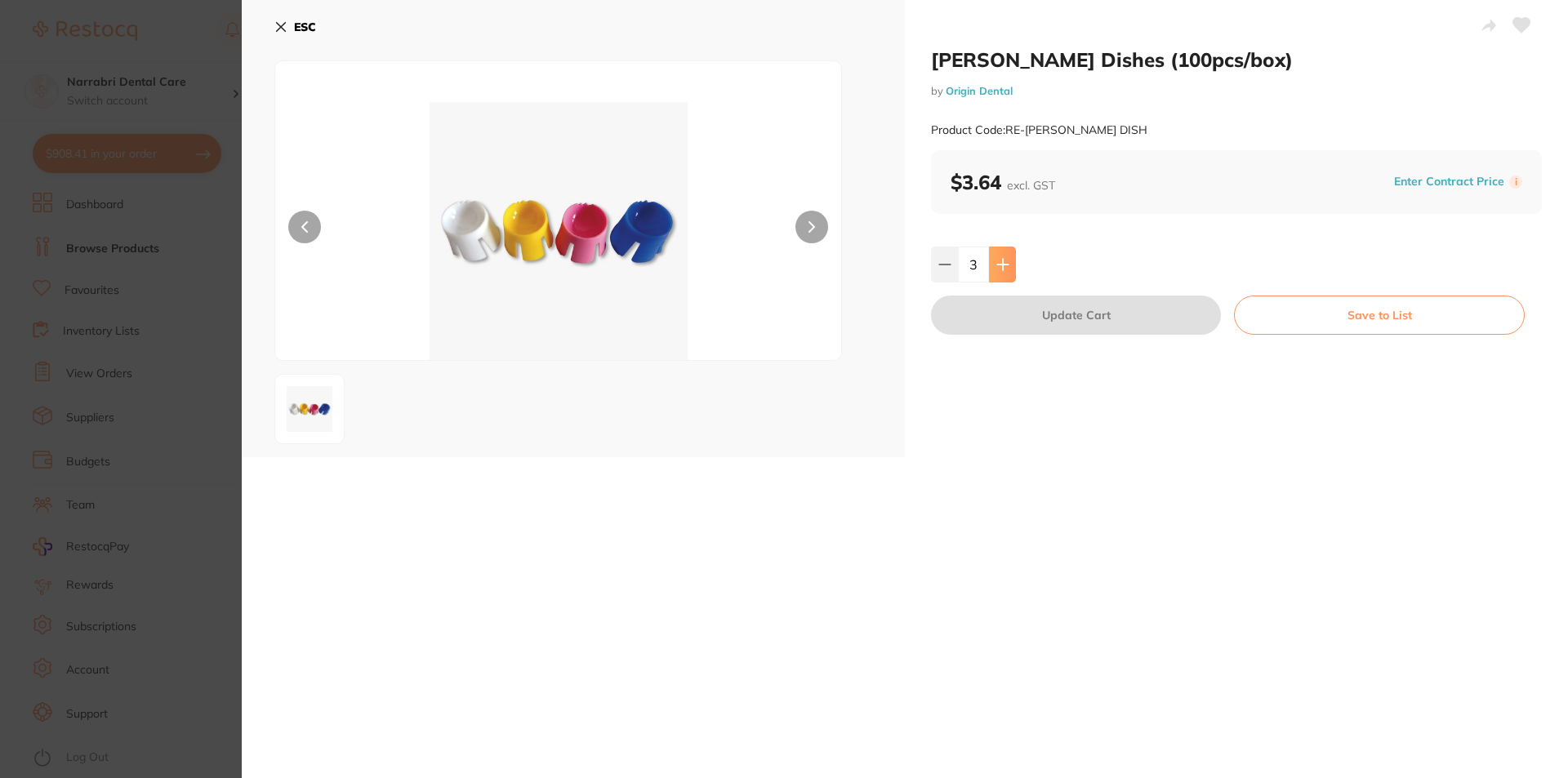
click at [1003, 260] on icon at bounding box center [1003, 264] width 13 height 13
click at [1003, 261] on icon at bounding box center [1003, 264] width 13 height 13
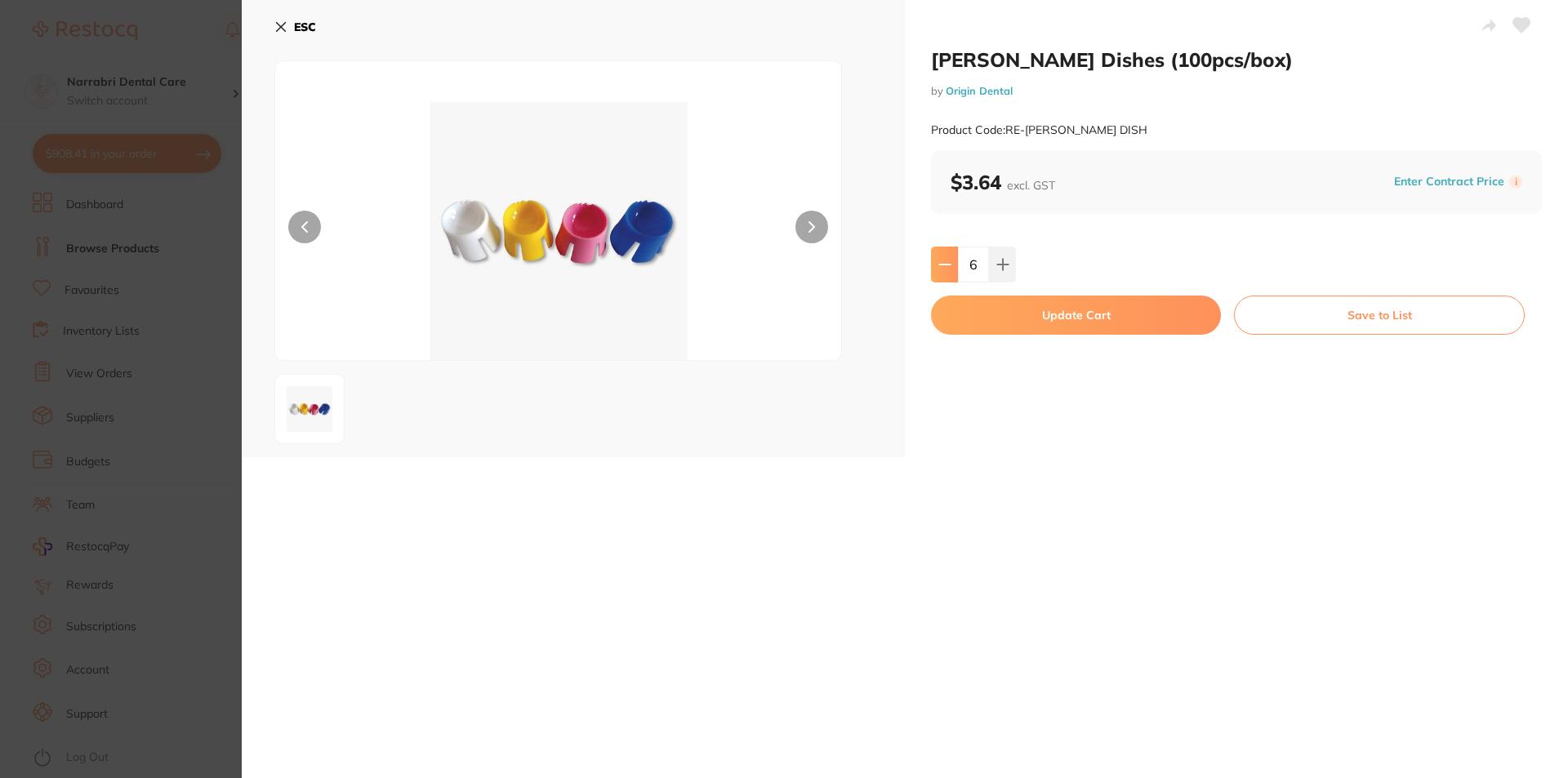
click at [938, 262] on icon at bounding box center [944, 264] width 13 height 13
type input "4"
drag, startPoint x: 955, startPoint y: 312, endPoint x: 935, endPoint y: 326, distance: 24.4
click at [935, 326] on button "Update Cart" at bounding box center [1076, 314] width 290 height 39
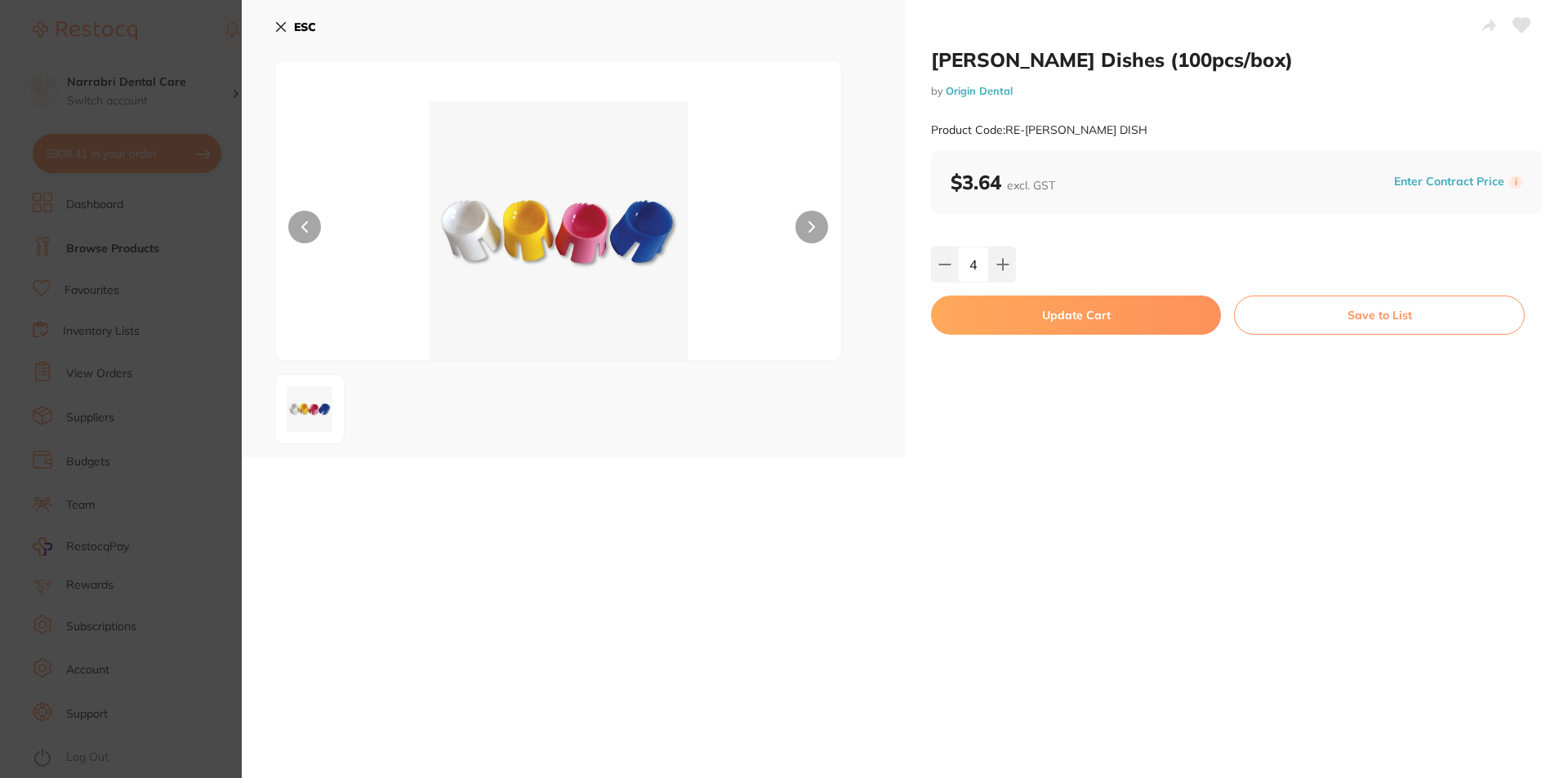
type input "4"
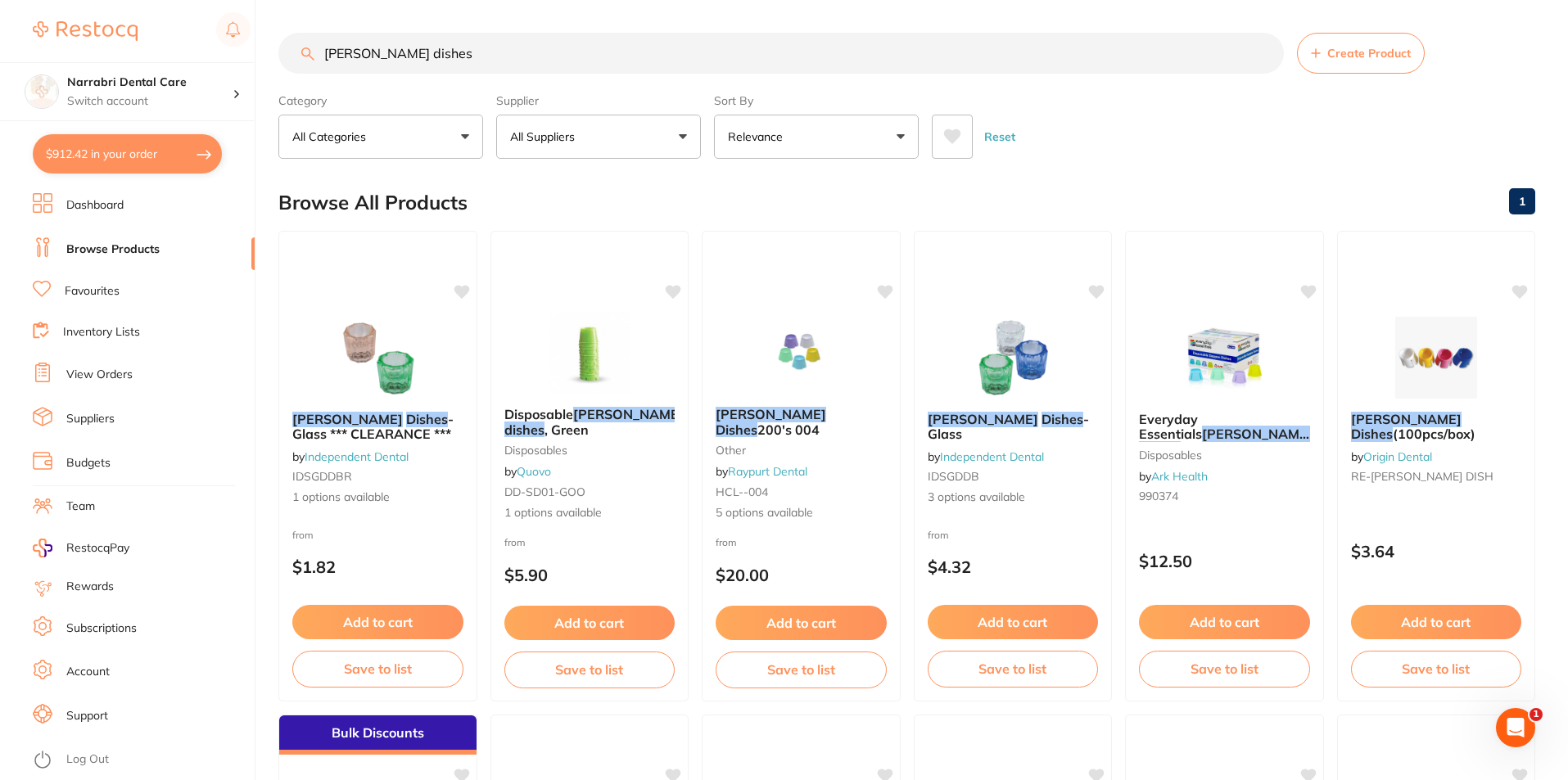
drag, startPoint x: 485, startPoint y: 52, endPoint x: 0, endPoint y: 42, distance: 485.1
click at [0, 42] on div "$912.42 Narrabri Dental Care Switch account Narrabri Dental Care Experteeth Den…" at bounding box center [784, 390] width 1568 height 780
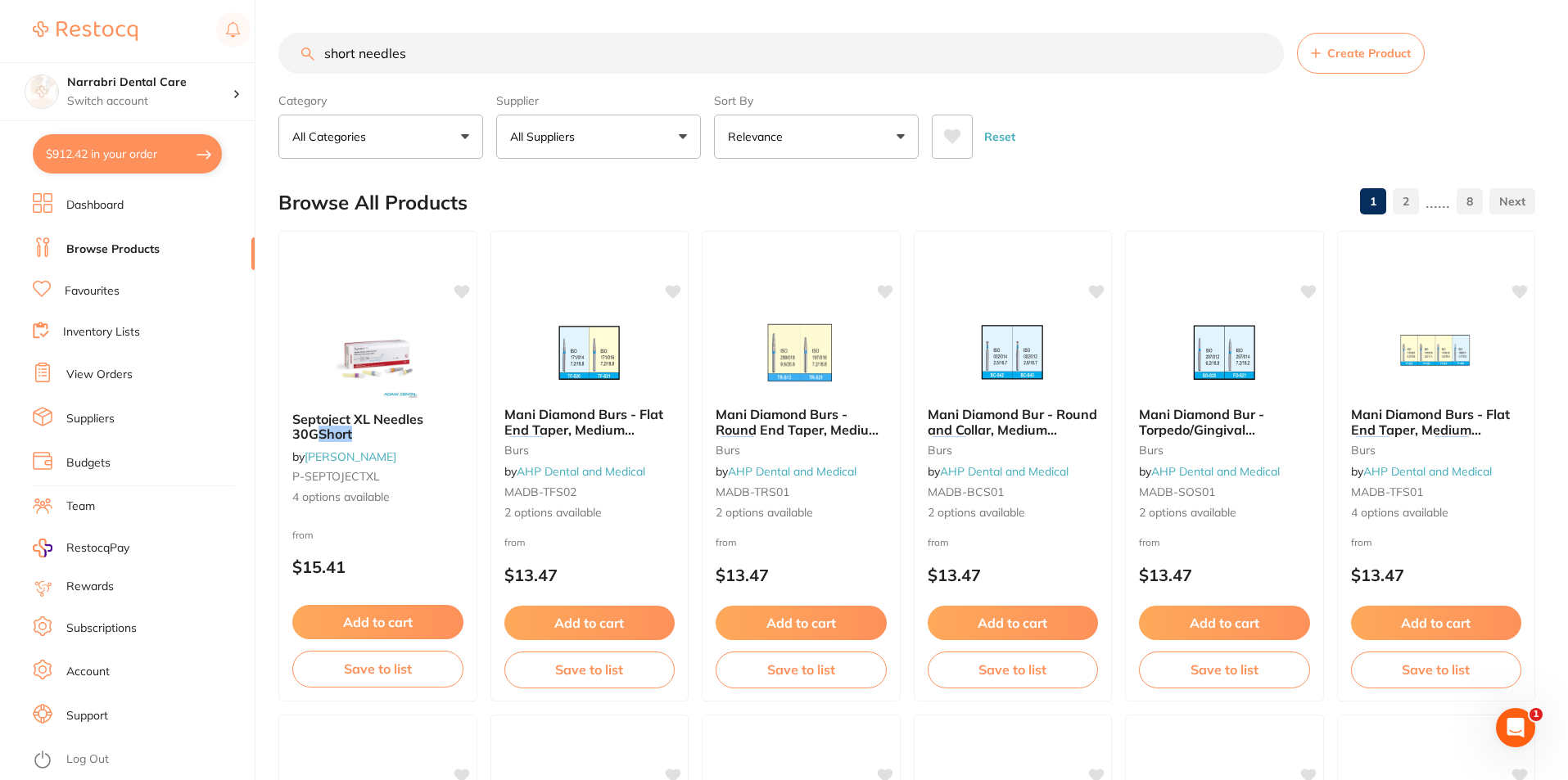
type input "short needles"
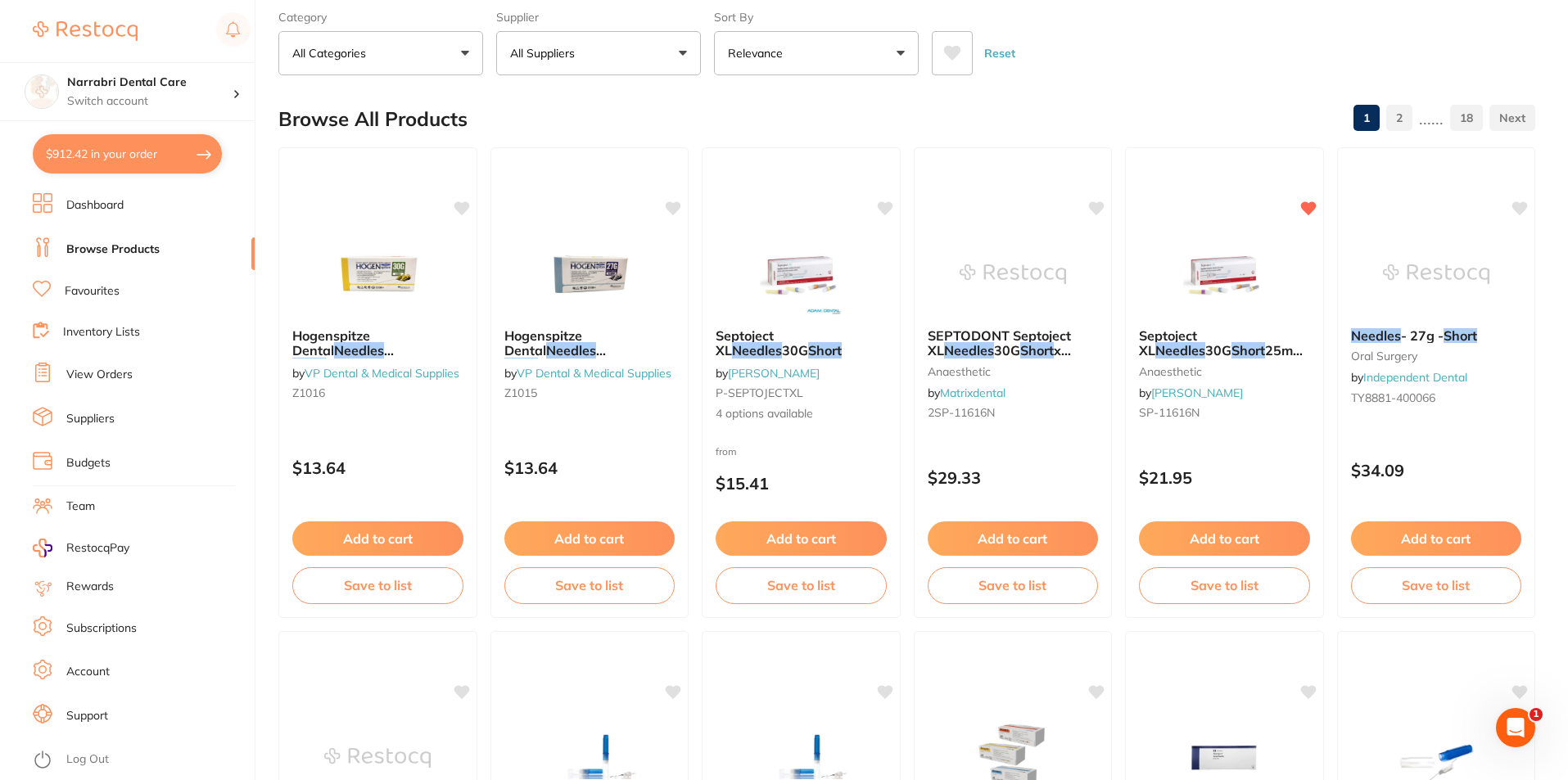
scroll to position [82, 0]
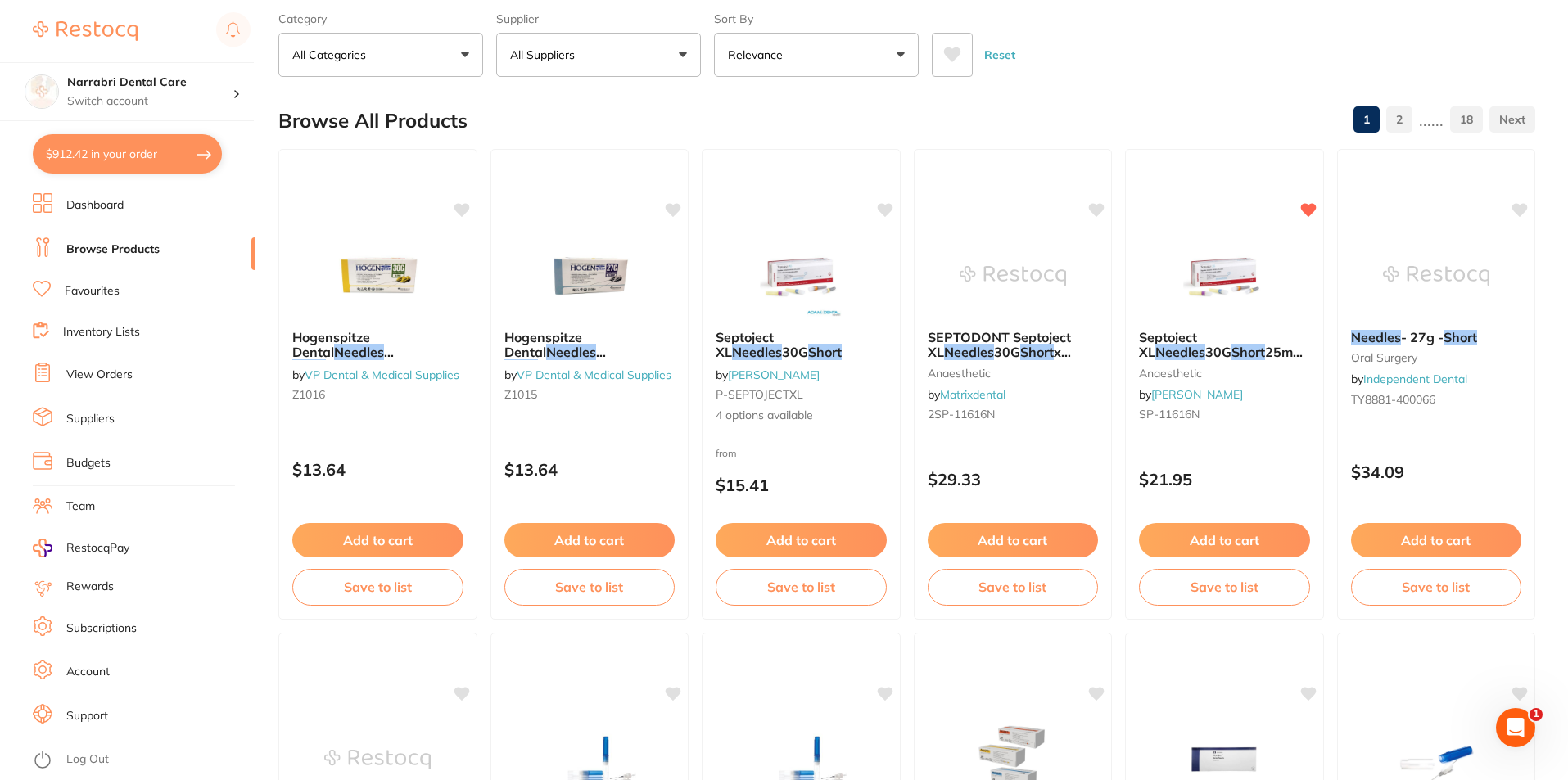
click at [154, 154] on button "$912.42 in your order" at bounding box center [128, 154] width 190 height 39
checkbox input "true"
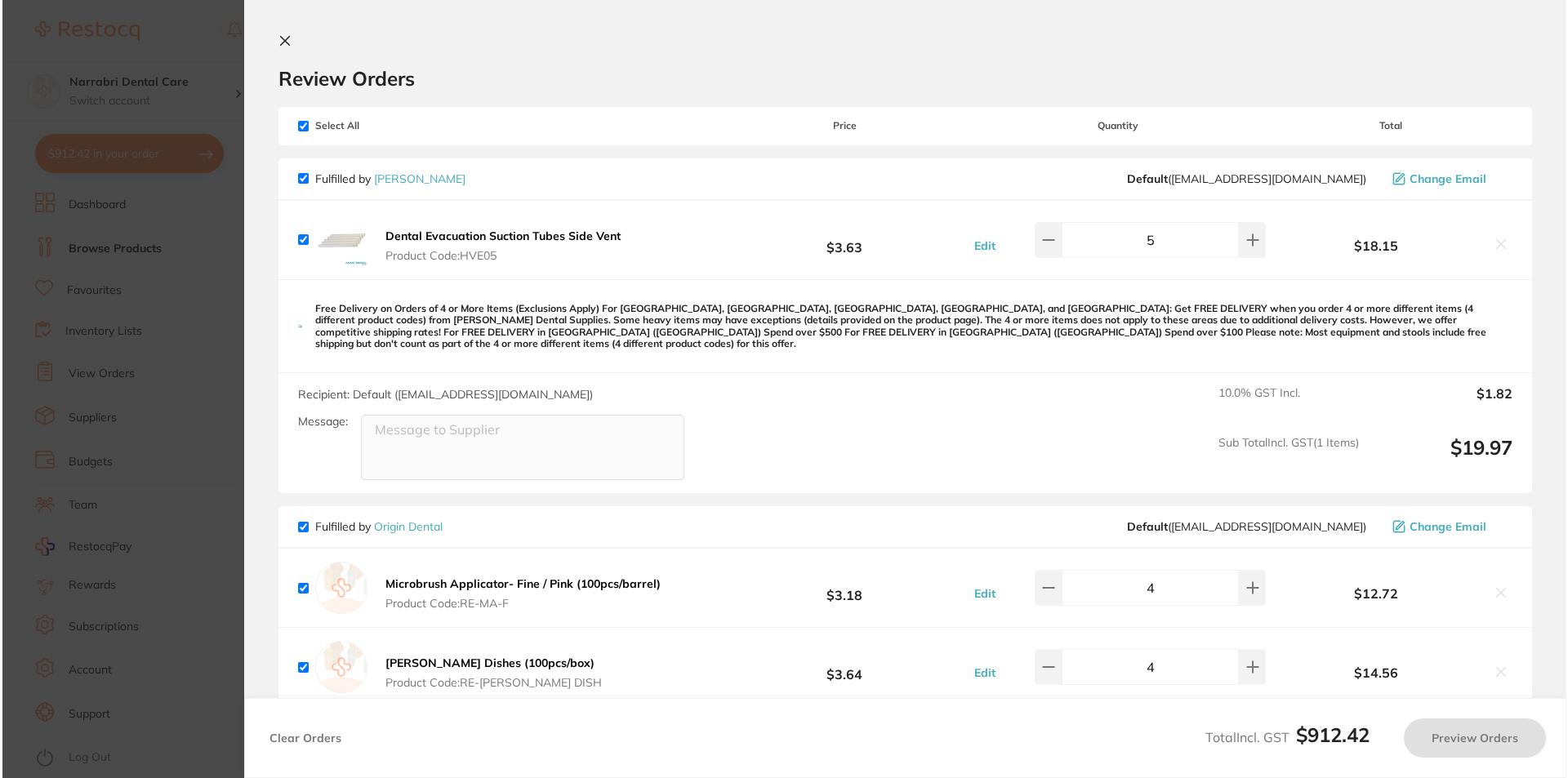
scroll to position [0, 0]
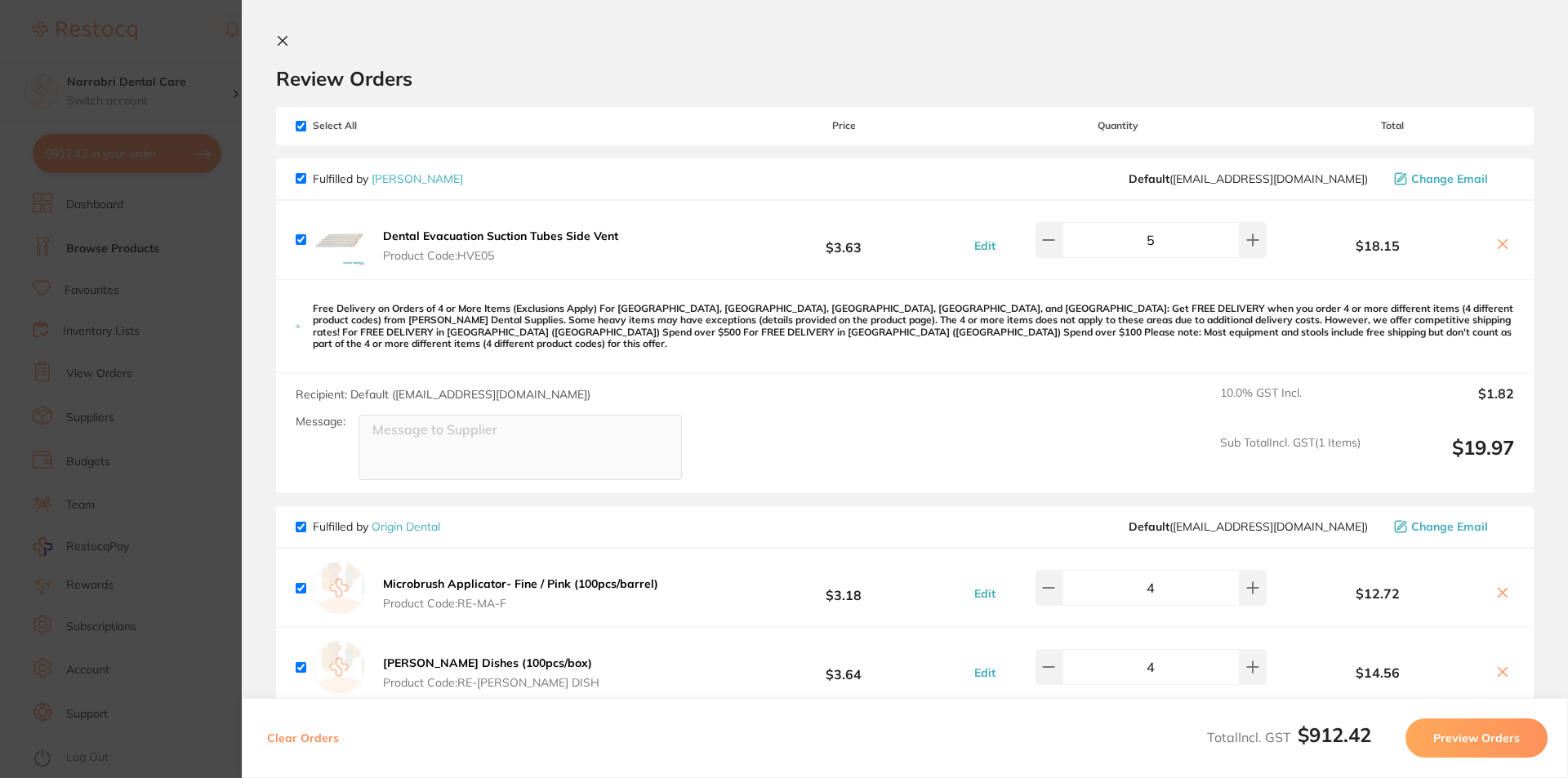
click at [276, 46] on icon at bounding box center [282, 40] width 13 height 13
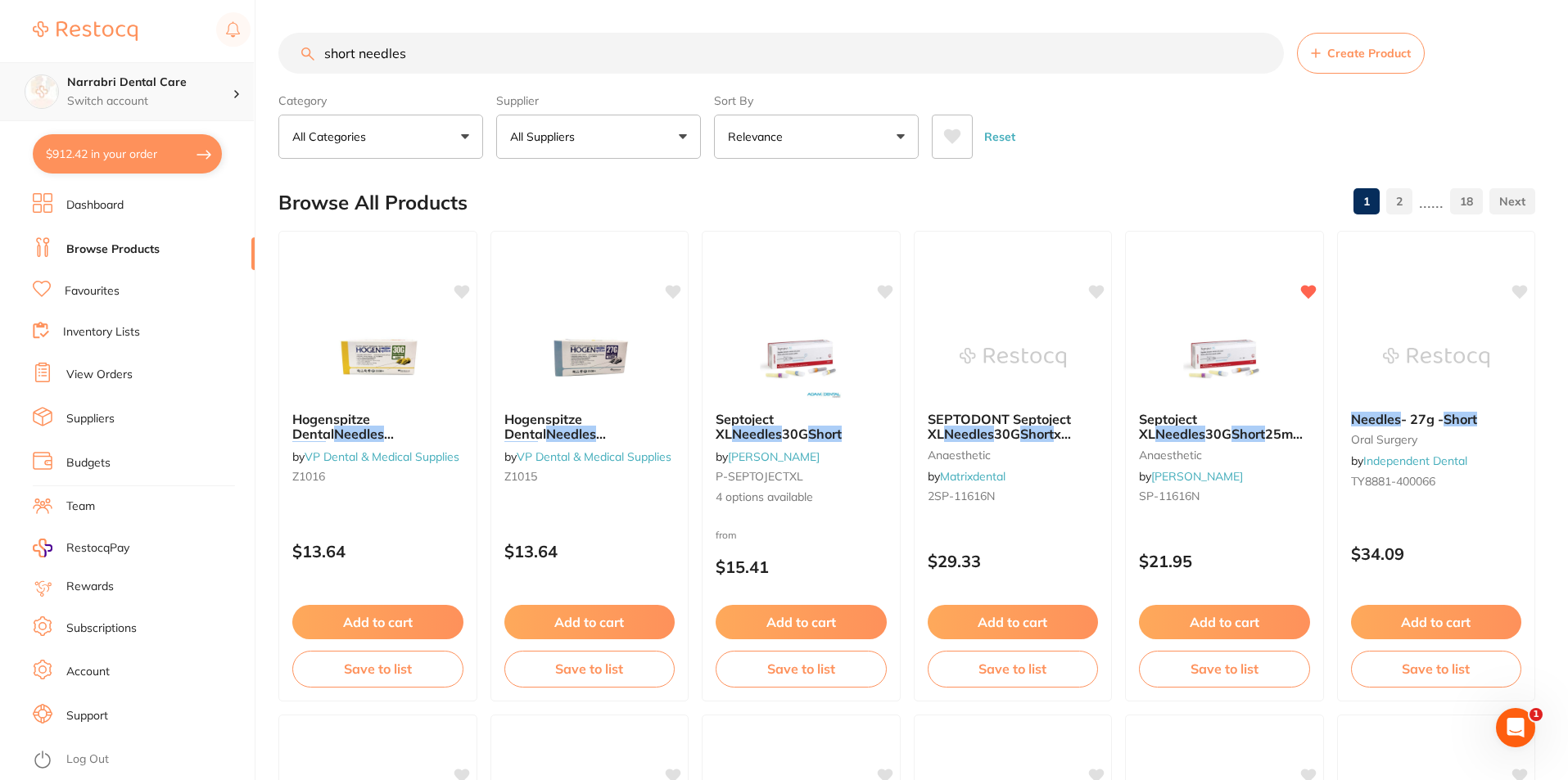
drag, startPoint x: 452, startPoint y: 44, endPoint x: 181, endPoint y: 70, distance: 272.2
click at [235, 57] on div "$912.42 Narrabri Dental Care Switch account Narrabri Dental Care Experteeth Den…" at bounding box center [784, 390] width 1568 height 780
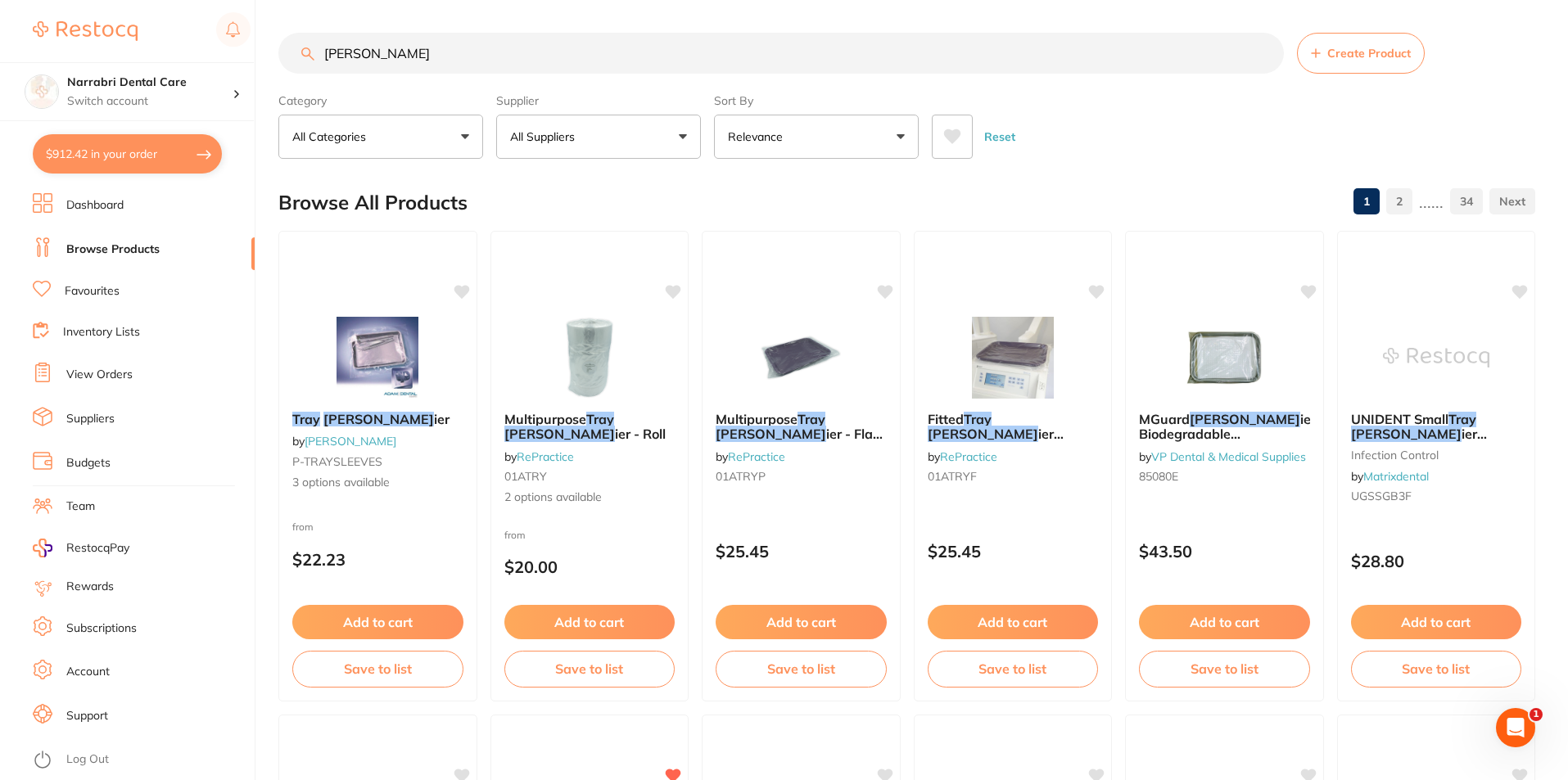
type input "[PERSON_NAME]"
